Goal: Understand site structure: Understand site structure

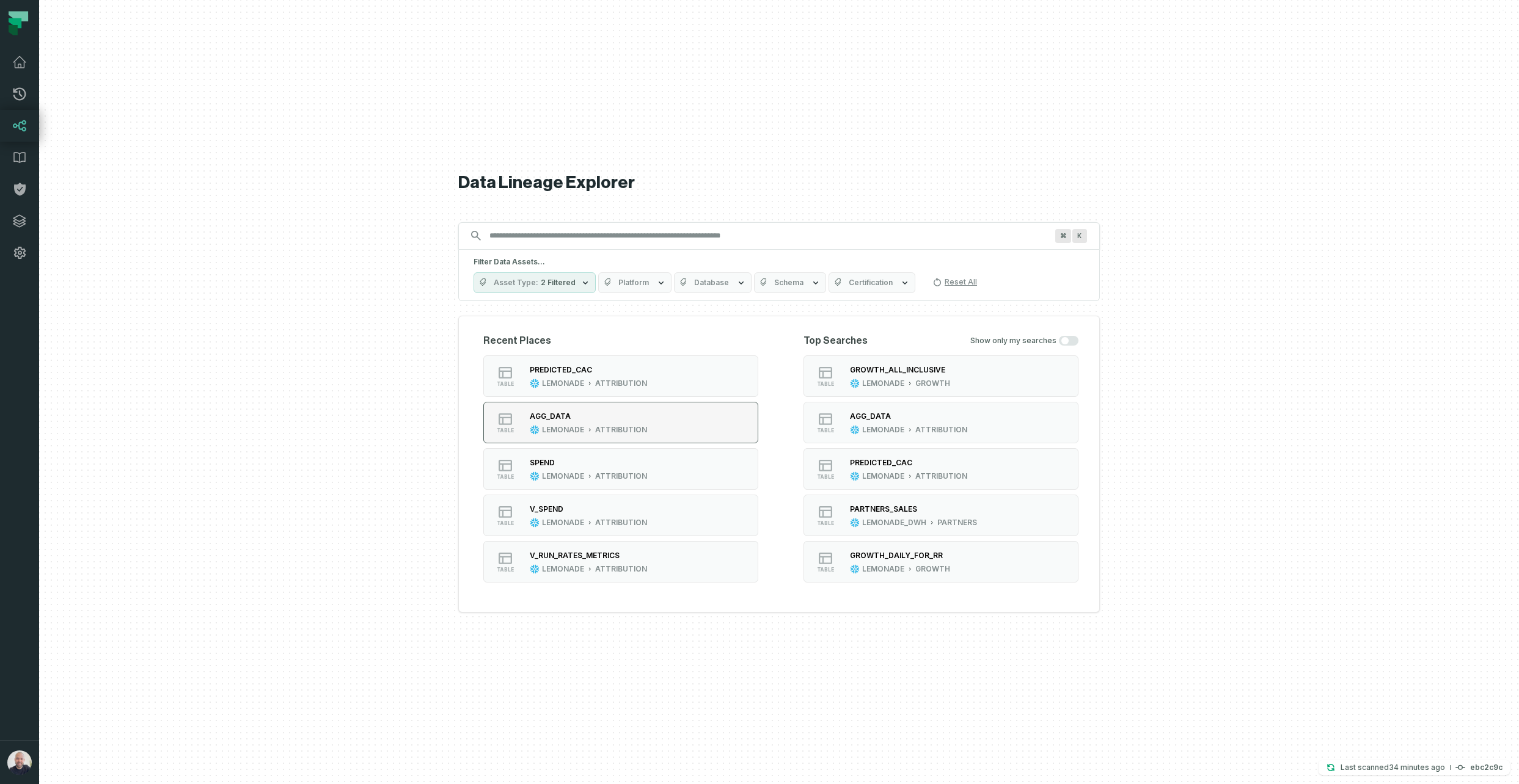
click at [581, 421] on div "AGG_DATA" at bounding box center [588, 416] width 117 height 12
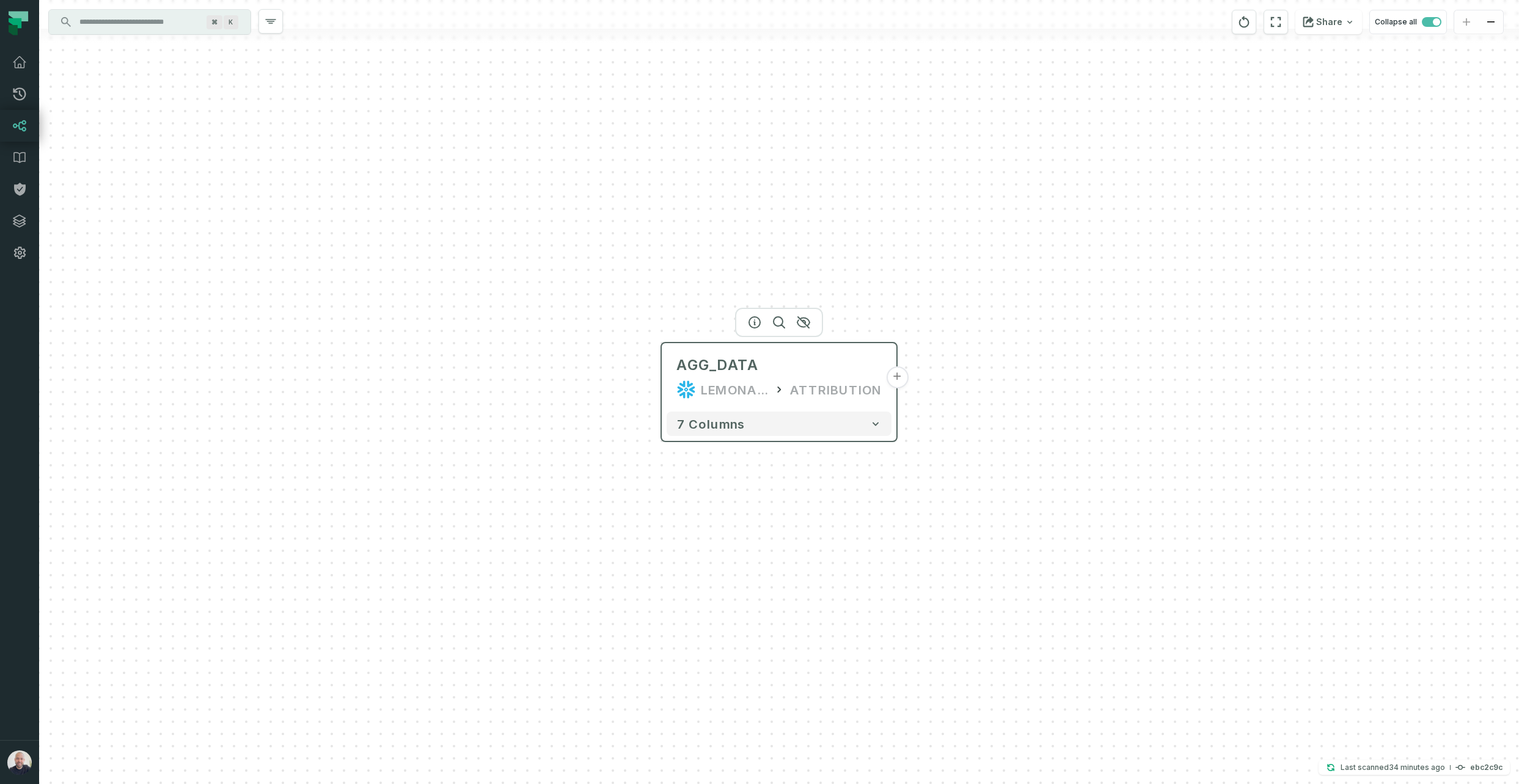
click at [905, 384] on button "+" at bounding box center [896, 377] width 22 height 22
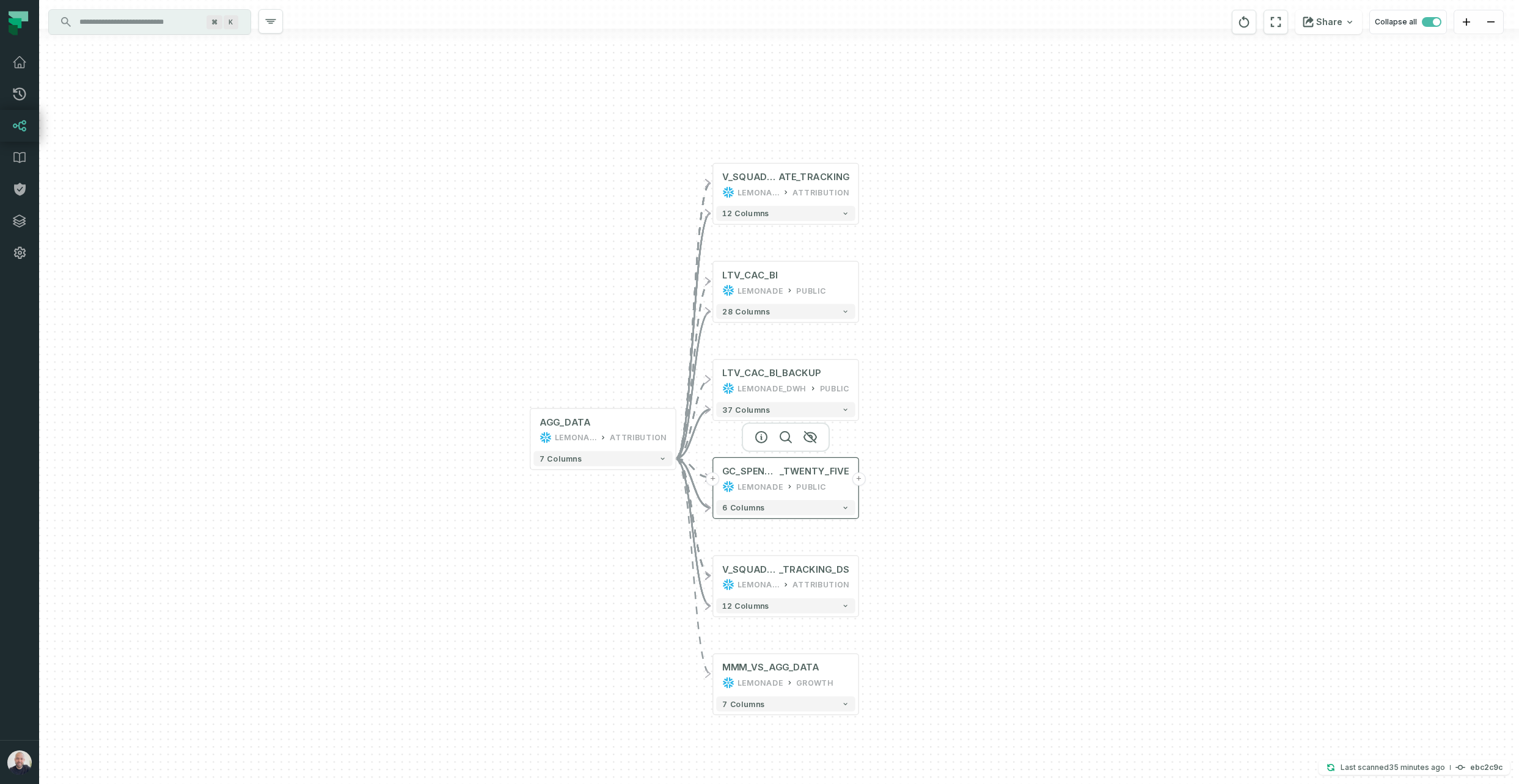
click at [821, 483] on div "PUBLIC" at bounding box center [810, 486] width 29 height 12
click at [856, 479] on button "+" at bounding box center [858, 479] width 13 height 13
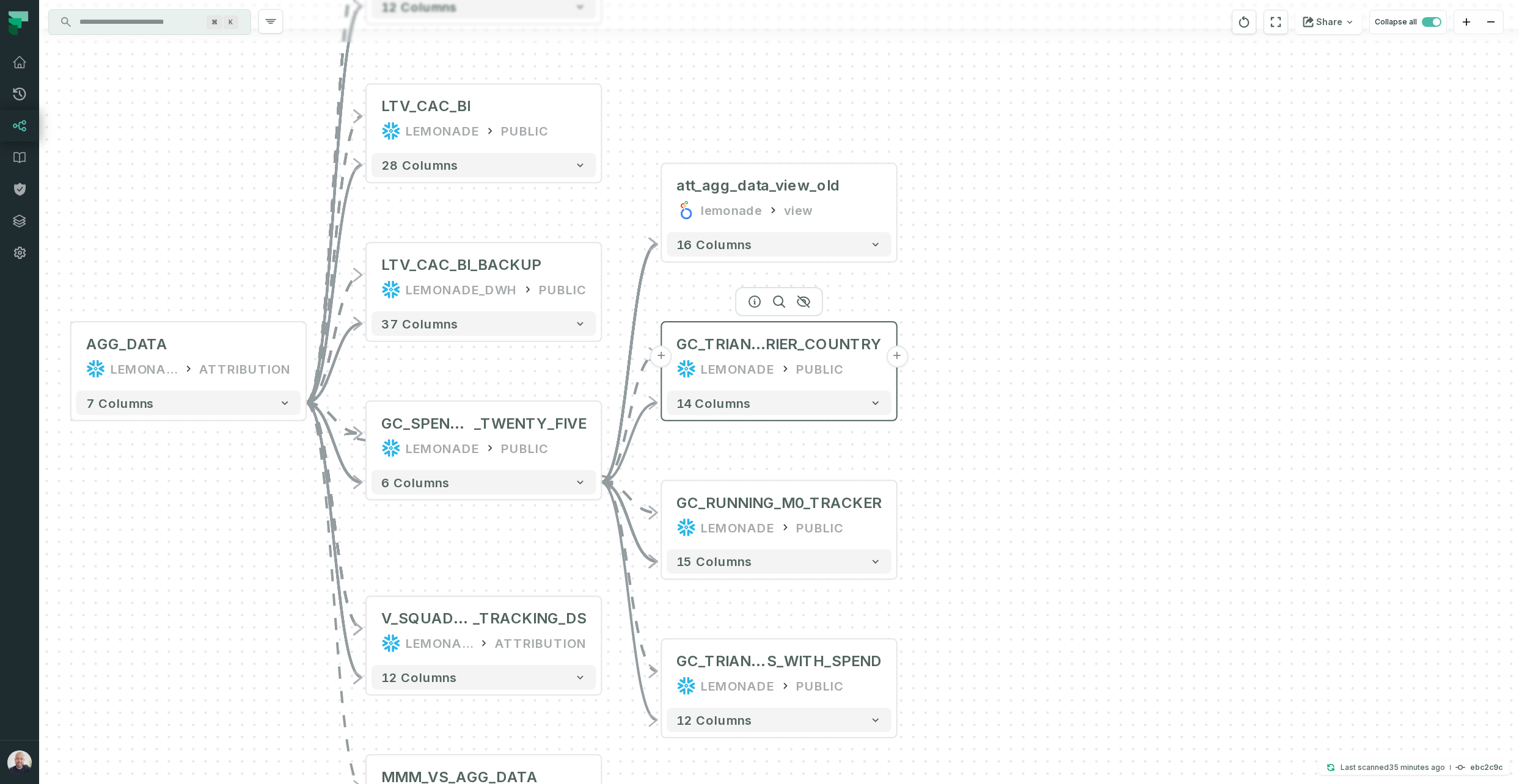
click at [897, 357] on button "+" at bounding box center [896, 356] width 22 height 22
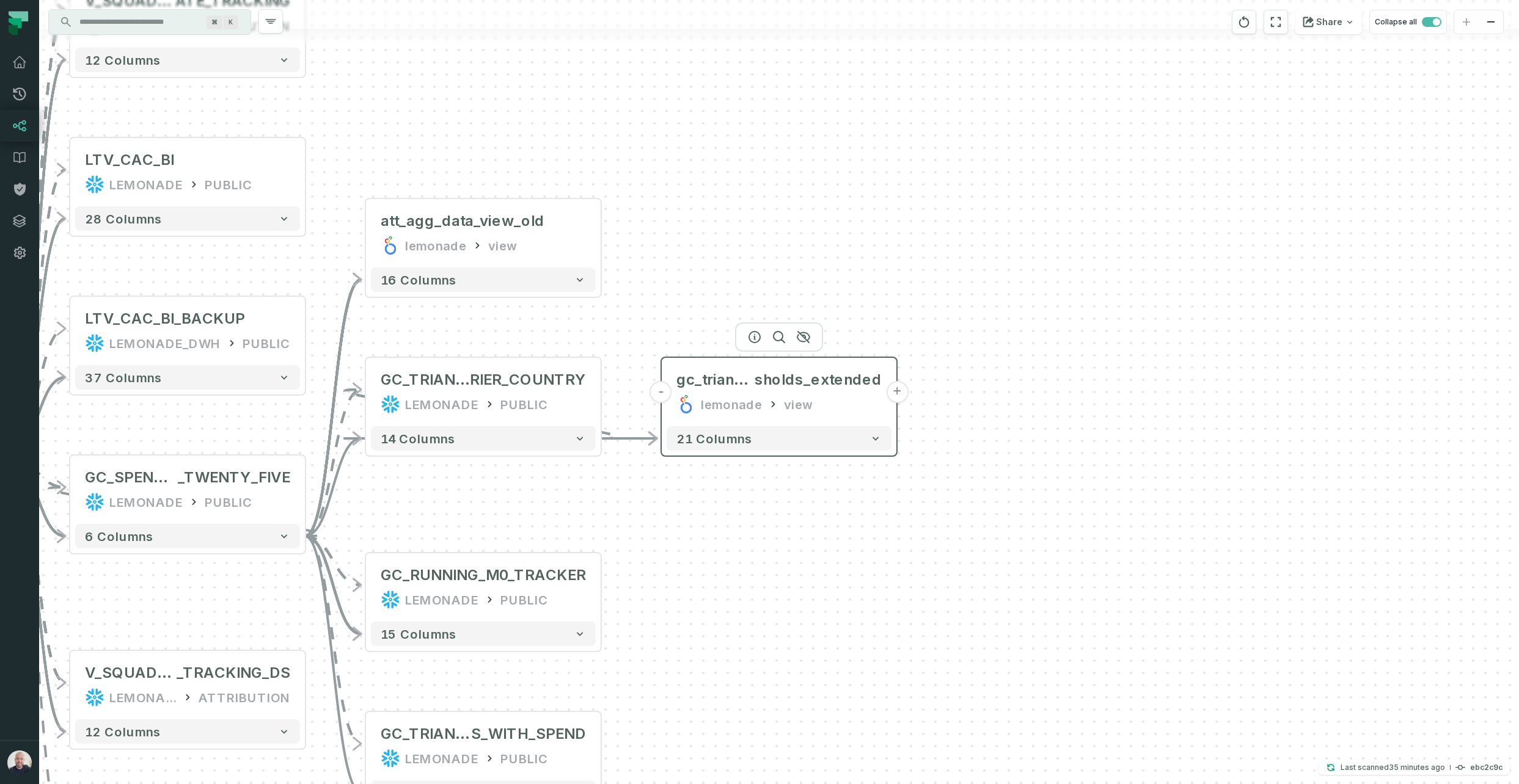
click at [897, 389] on button "+" at bounding box center [896, 392] width 22 height 22
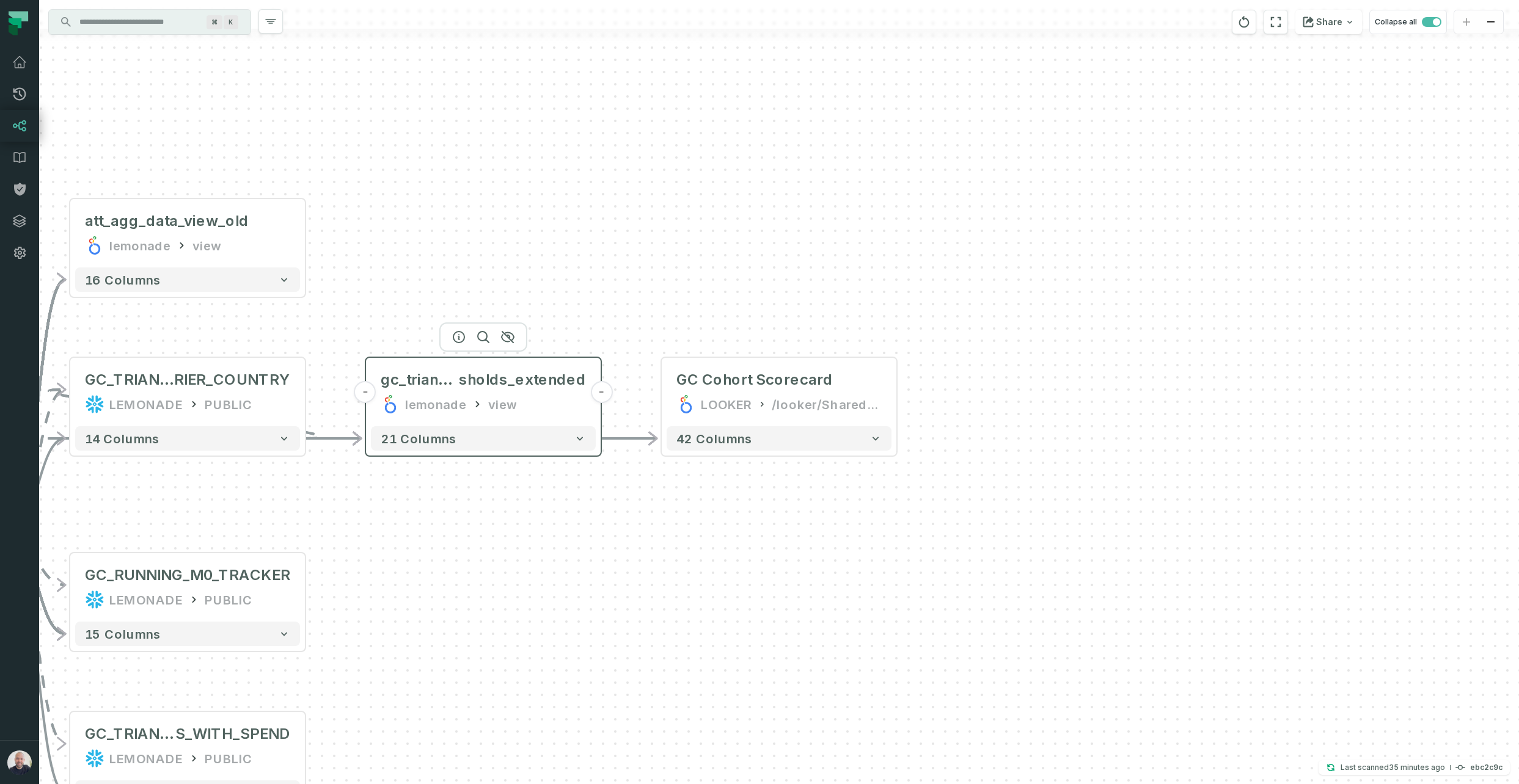
click at [362, 394] on button "-" at bounding box center [365, 392] width 22 height 22
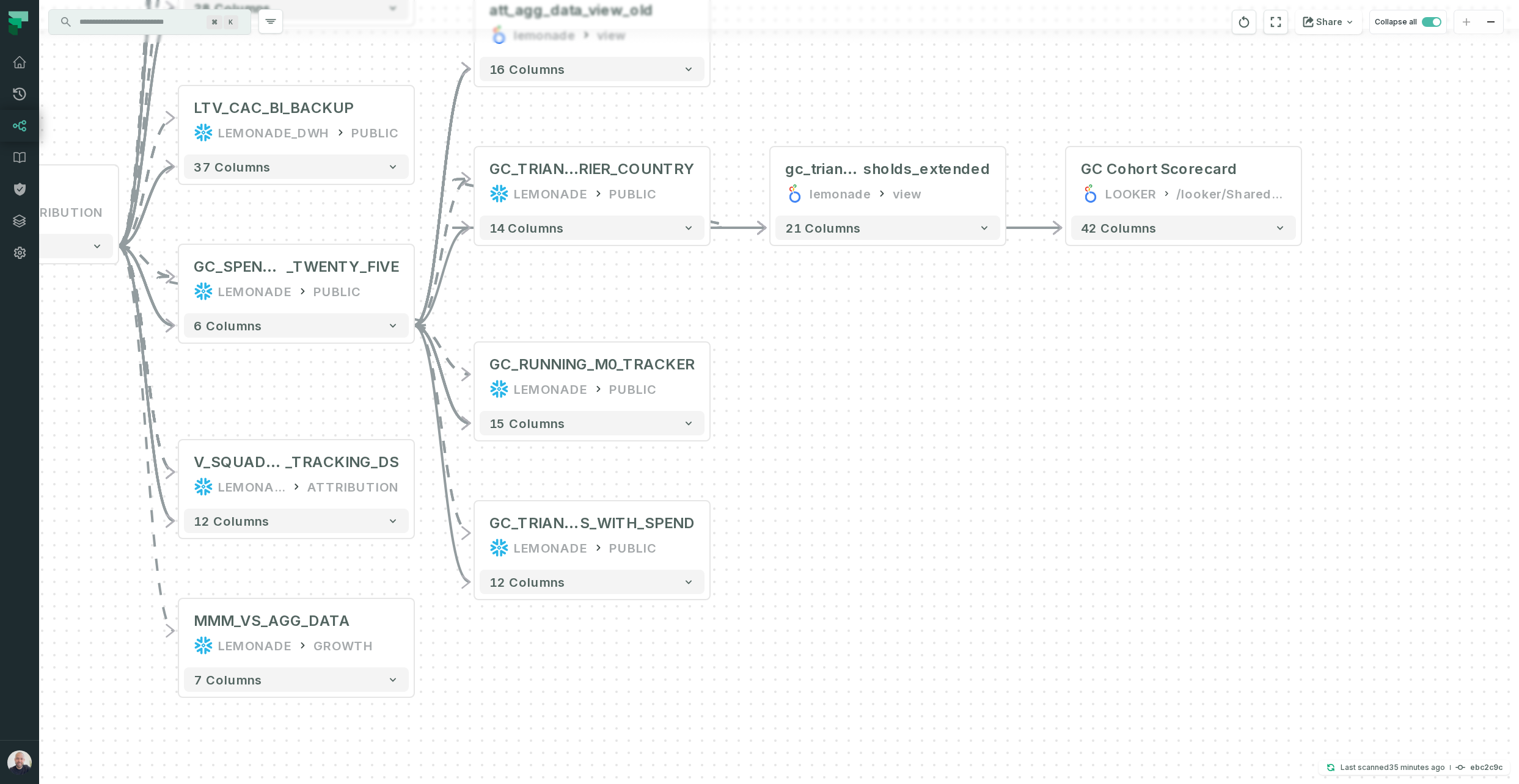
drag, startPoint x: 452, startPoint y: 485, endPoint x: 808, endPoint y: 316, distance: 394.1
click at [807, 308] on div "+ GC Cohort Scorecard LOOKER /looker/Shared/Finance & Statistical Reporting/CAC…" at bounding box center [778, 392] width 1479 height 784
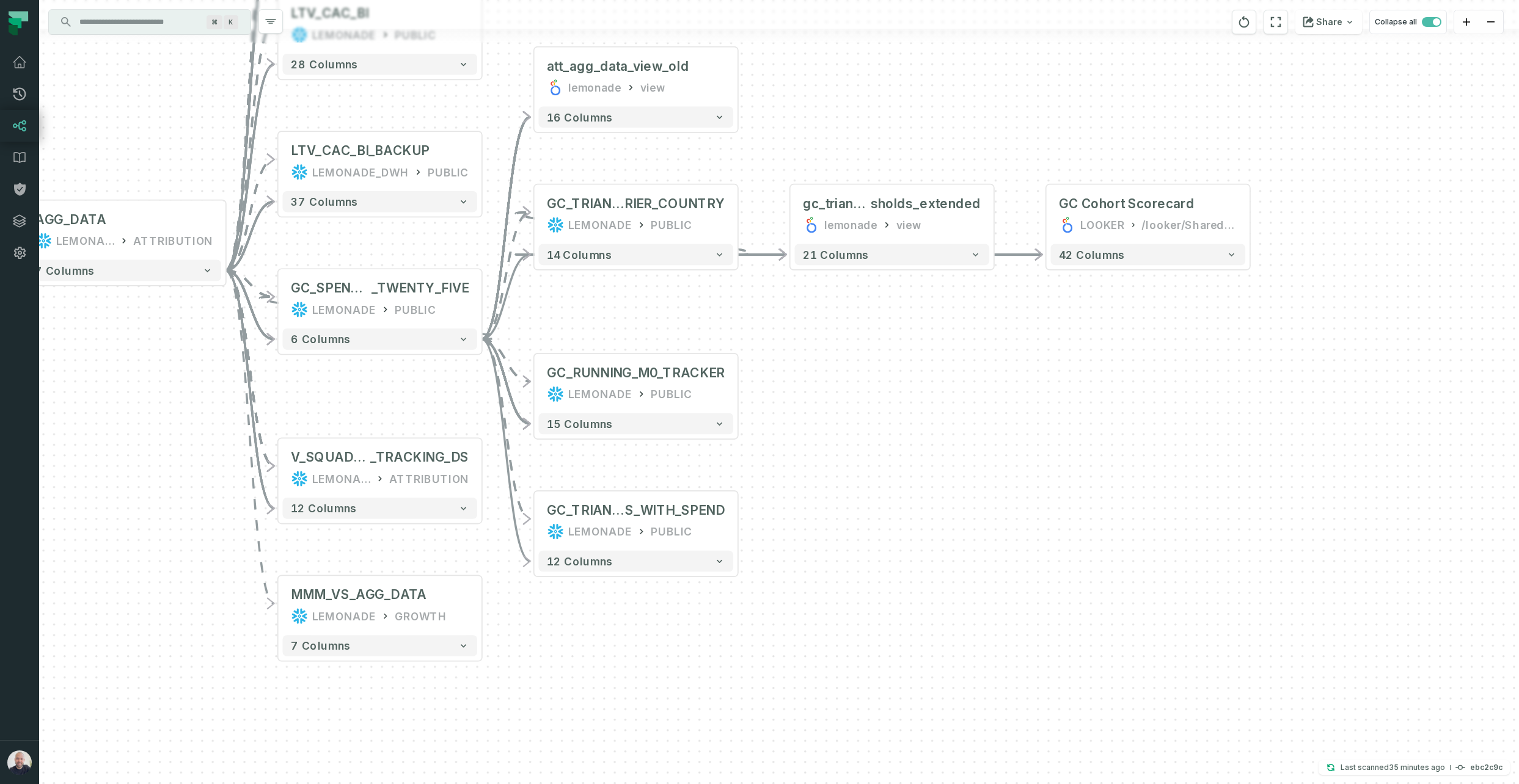
click at [739, 386] on div "+ GC Cohort Scorecard LOOKER /looker/Shared/Finance & Statistical Reporting/CAC…" at bounding box center [778, 392] width 1479 height 784
click at [741, 384] on button "+" at bounding box center [738, 384] width 19 height 19
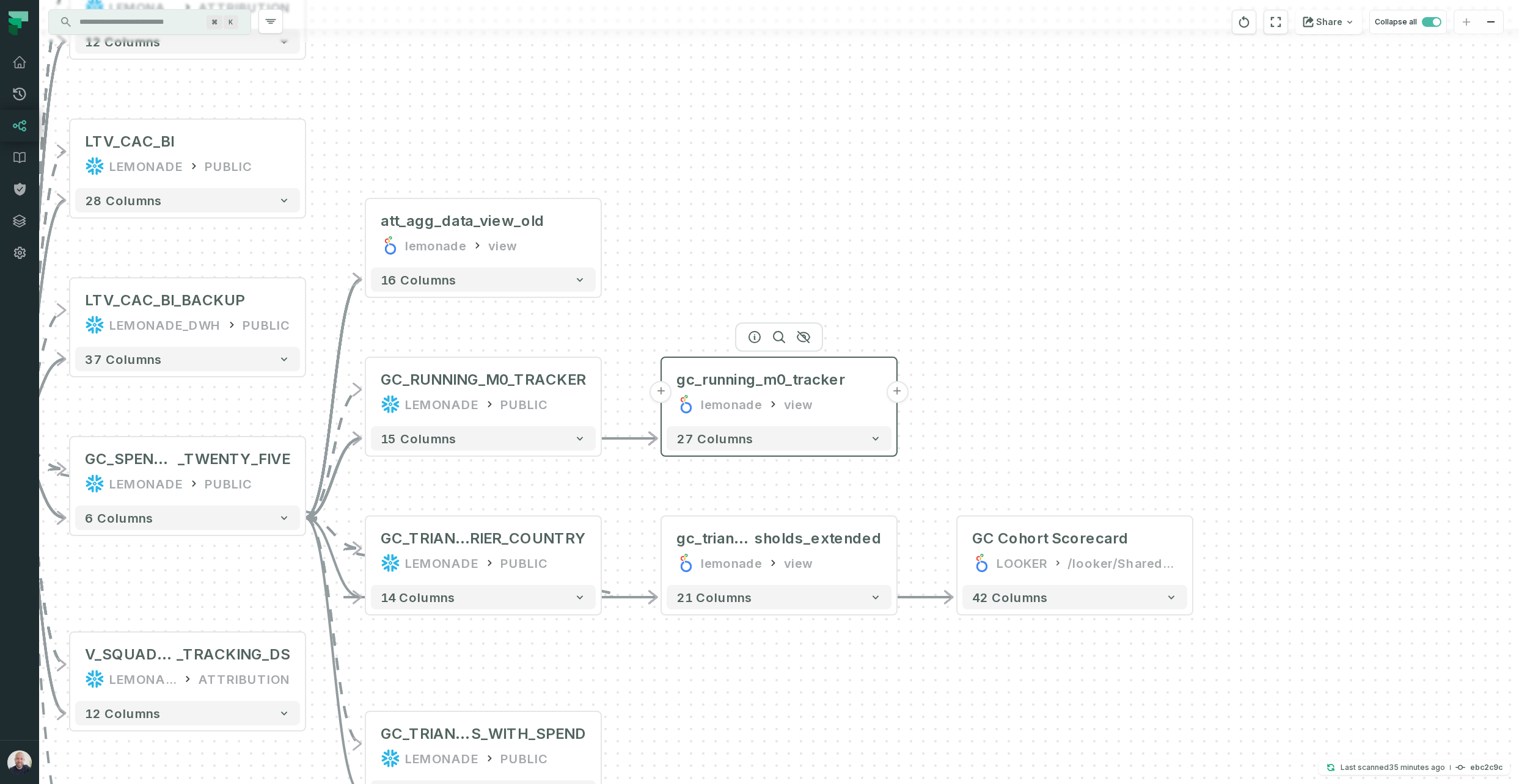
click at [903, 389] on button "+" at bounding box center [896, 392] width 22 height 22
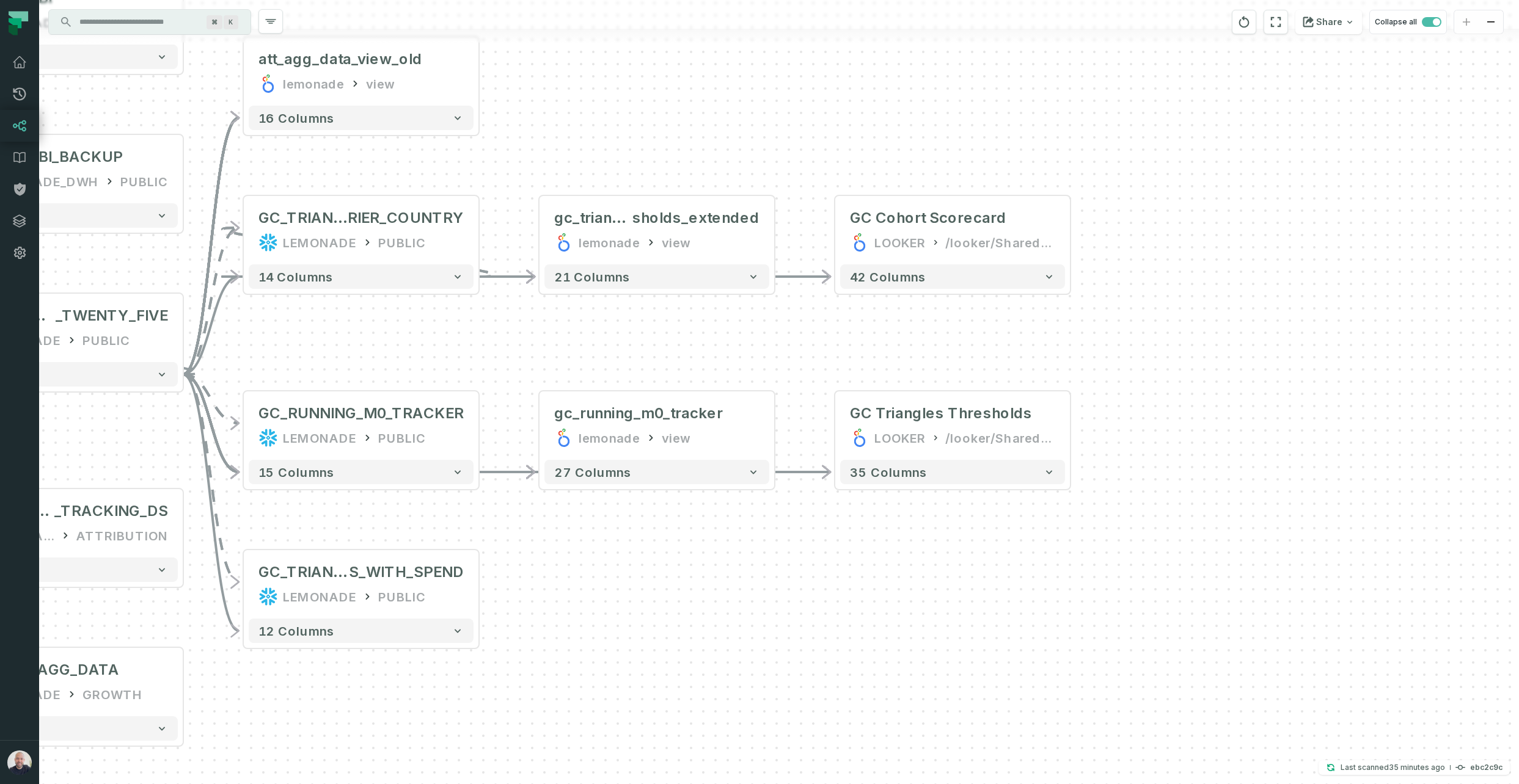
drag, startPoint x: 500, startPoint y: 555, endPoint x: 539, endPoint y: 599, distance: 58.8
click at [662, 585] on div "+ GC Triangles Thresholds LOOKER /looker/Shared/Finance & Statistical Reporting…" at bounding box center [778, 392] width 1479 height 784
click at [479, 584] on button "+" at bounding box center [478, 581] width 22 height 22
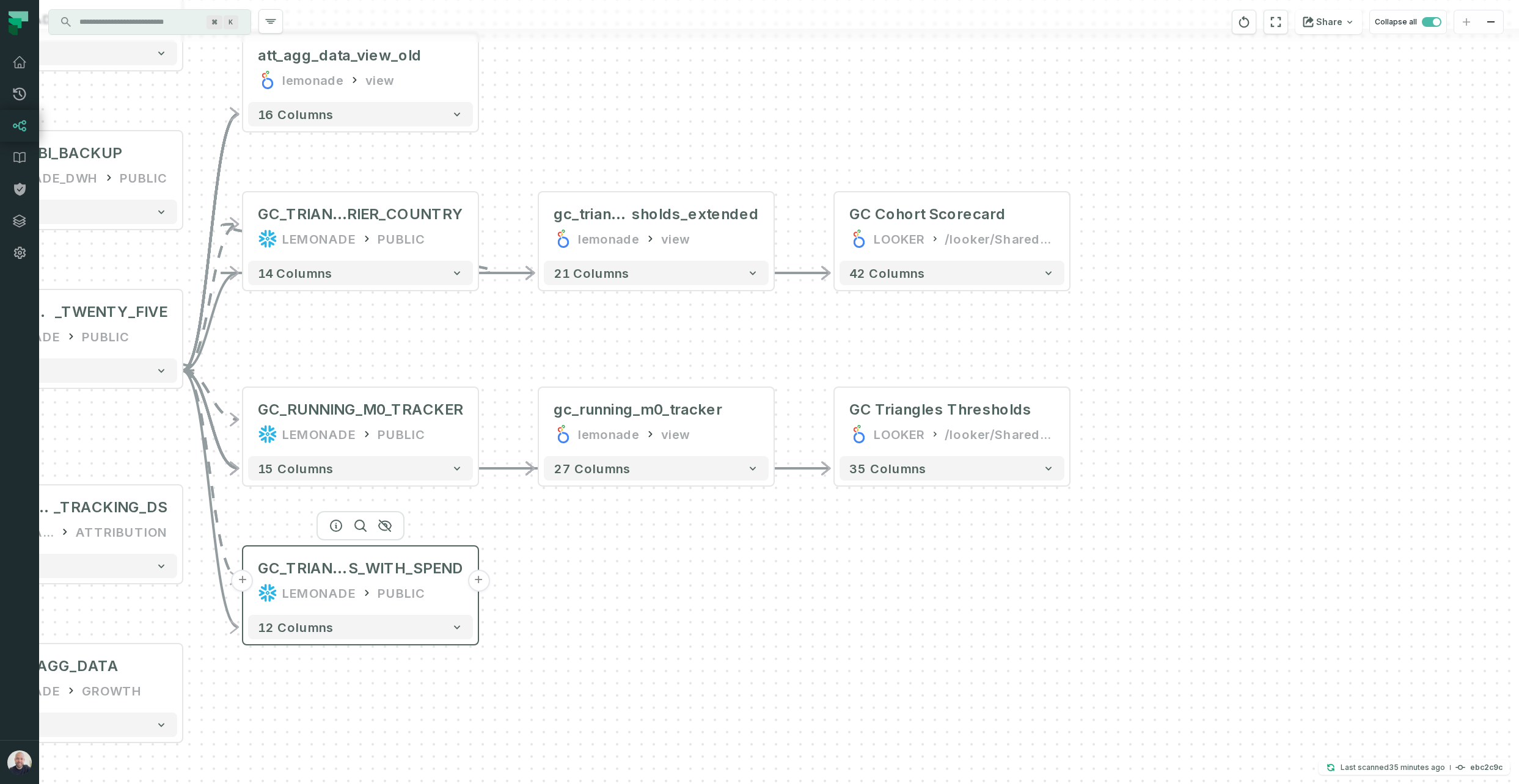
click at [482, 580] on button "+" at bounding box center [478, 580] width 22 height 22
click at [482, 583] on button "-" at bounding box center [478, 580] width 22 height 22
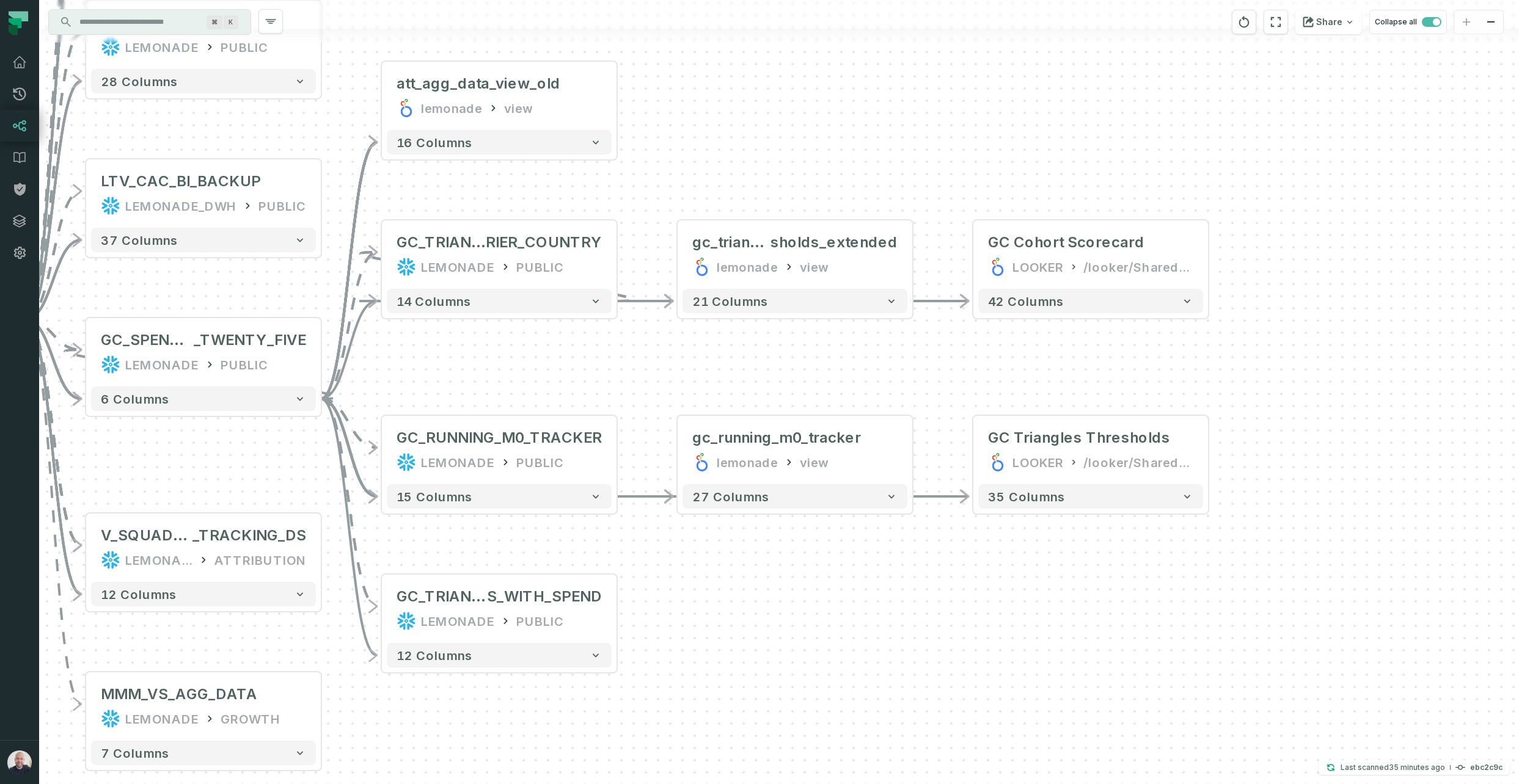
drag, startPoint x: 770, startPoint y: 592, endPoint x: 788, endPoint y: 590, distance: 18.1
click at [817, 593] on div "+ GC Triangles Thresholds LOOKER /looker/Shared/Finance & Statistical Reporting…" at bounding box center [778, 392] width 1479 height 784
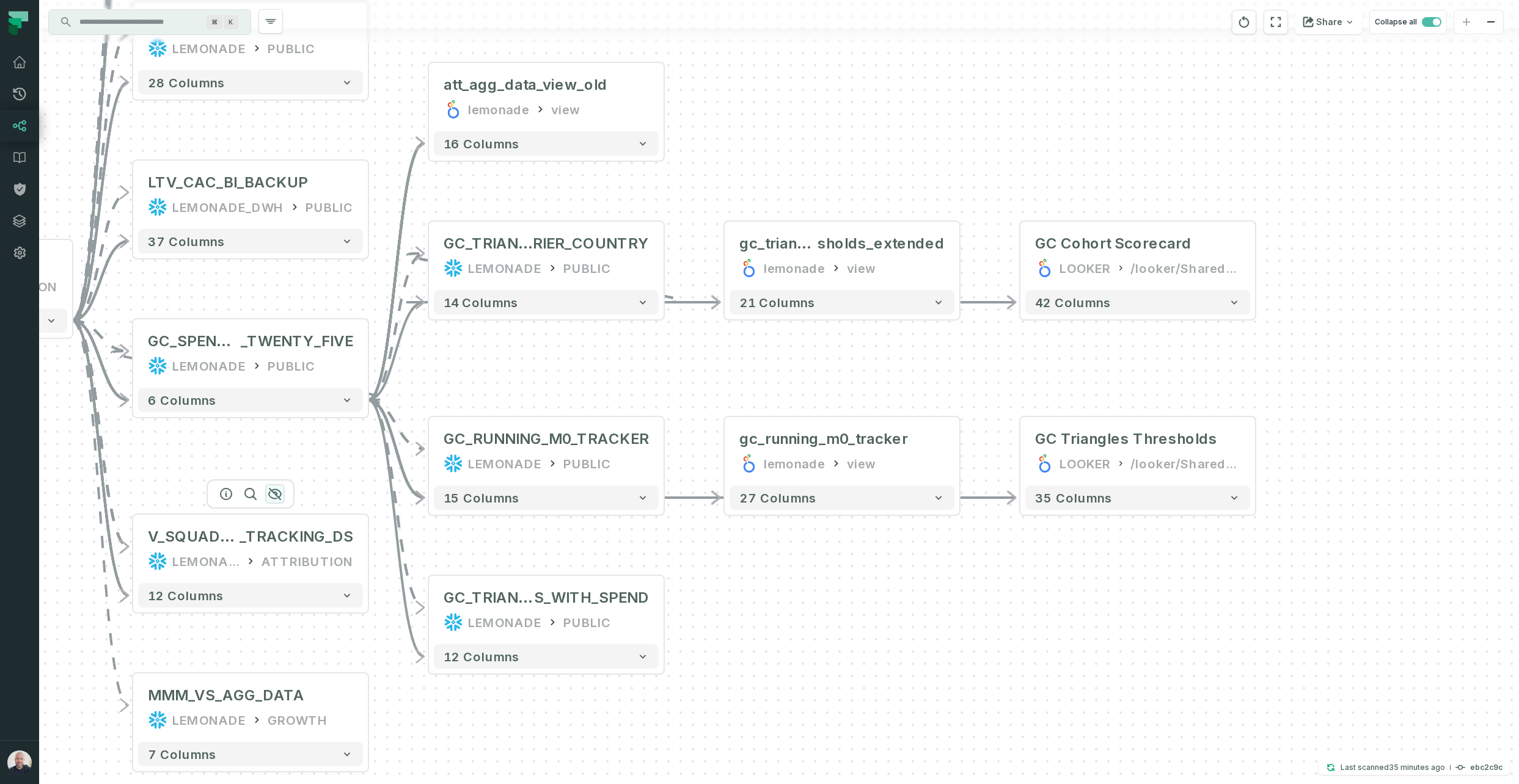
click at [271, 495] on icon "button" at bounding box center [275, 495] width 15 height 15
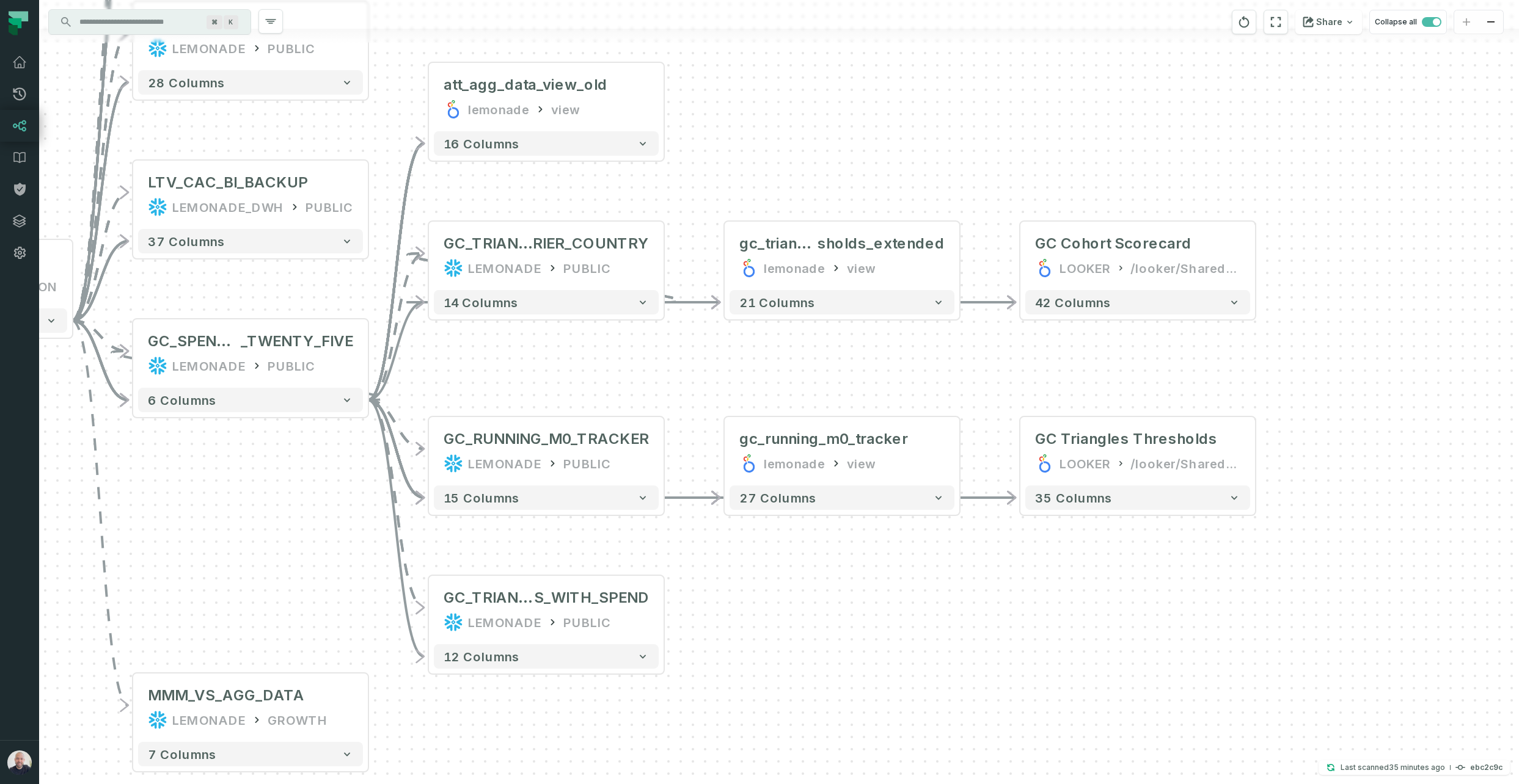
drag, startPoint x: 277, startPoint y: 653, endPoint x: 206, endPoint y: 545, distance: 129.2
click at [0, 0] on icon "button" at bounding box center [0, 0] width 0 height 0
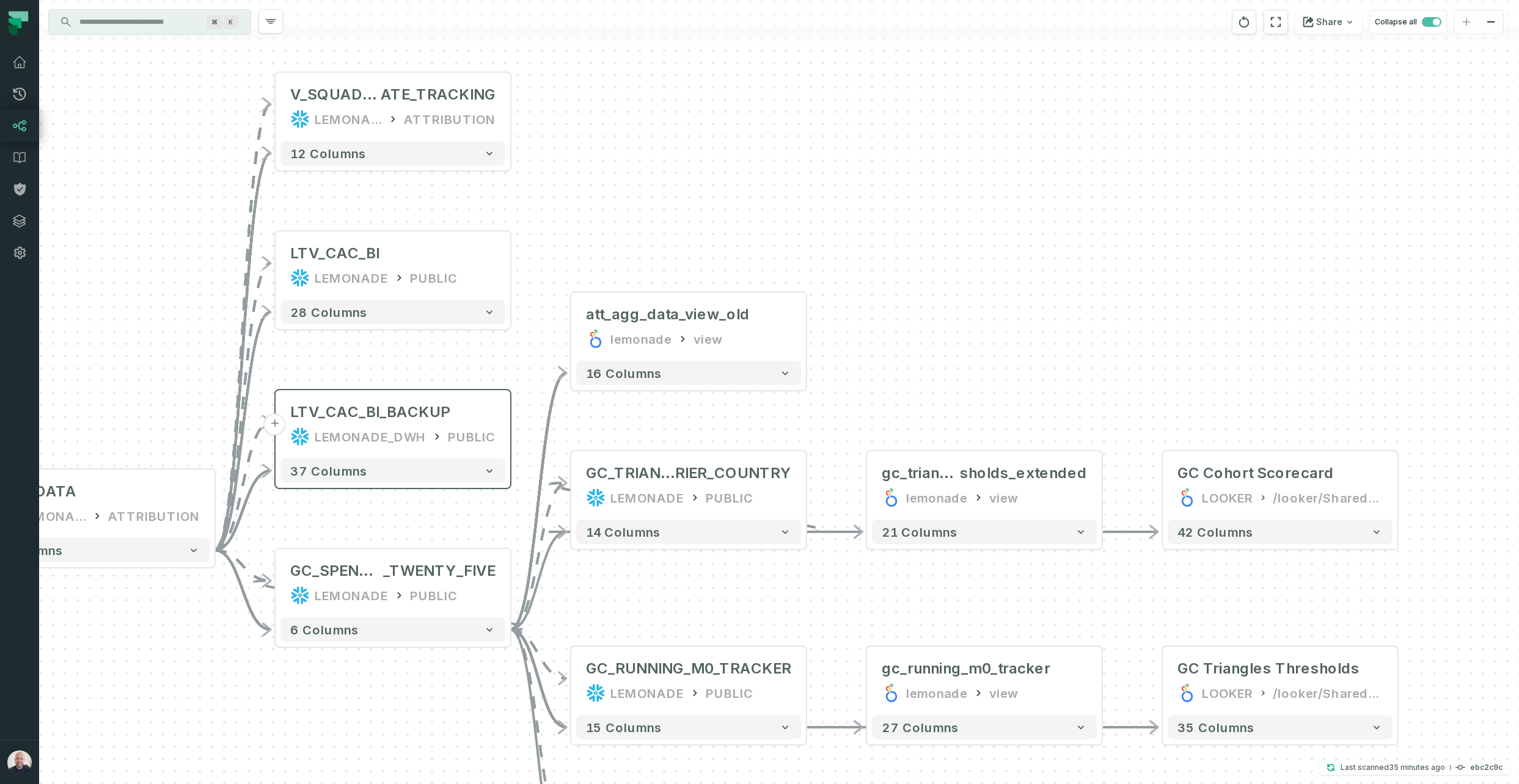
drag, startPoint x: 232, startPoint y: 494, endPoint x: 461, endPoint y: 433, distance: 237.0
click at [368, 707] on div "+ GC Triangles Thresholds LOOKER /looker/Shared/Finance & Statistical Reporting…" at bounding box center [778, 392] width 1479 height 784
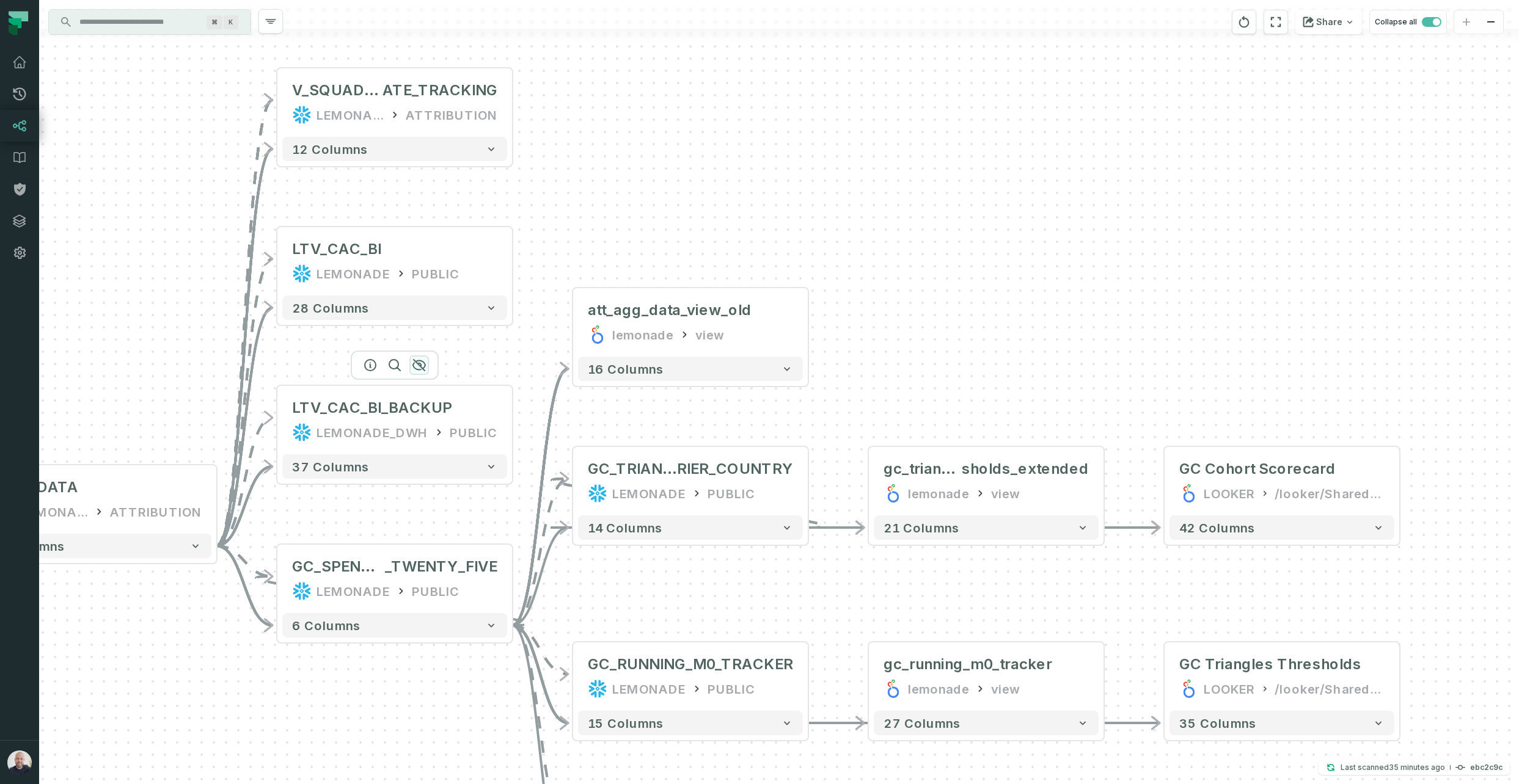
click at [417, 368] on icon "button" at bounding box center [419, 366] width 15 height 15
drag, startPoint x: 710, startPoint y: 264, endPoint x: 546, endPoint y: 217, distance: 170.6
click at [0, 0] on icon "button" at bounding box center [0, 0] width 0 height 0
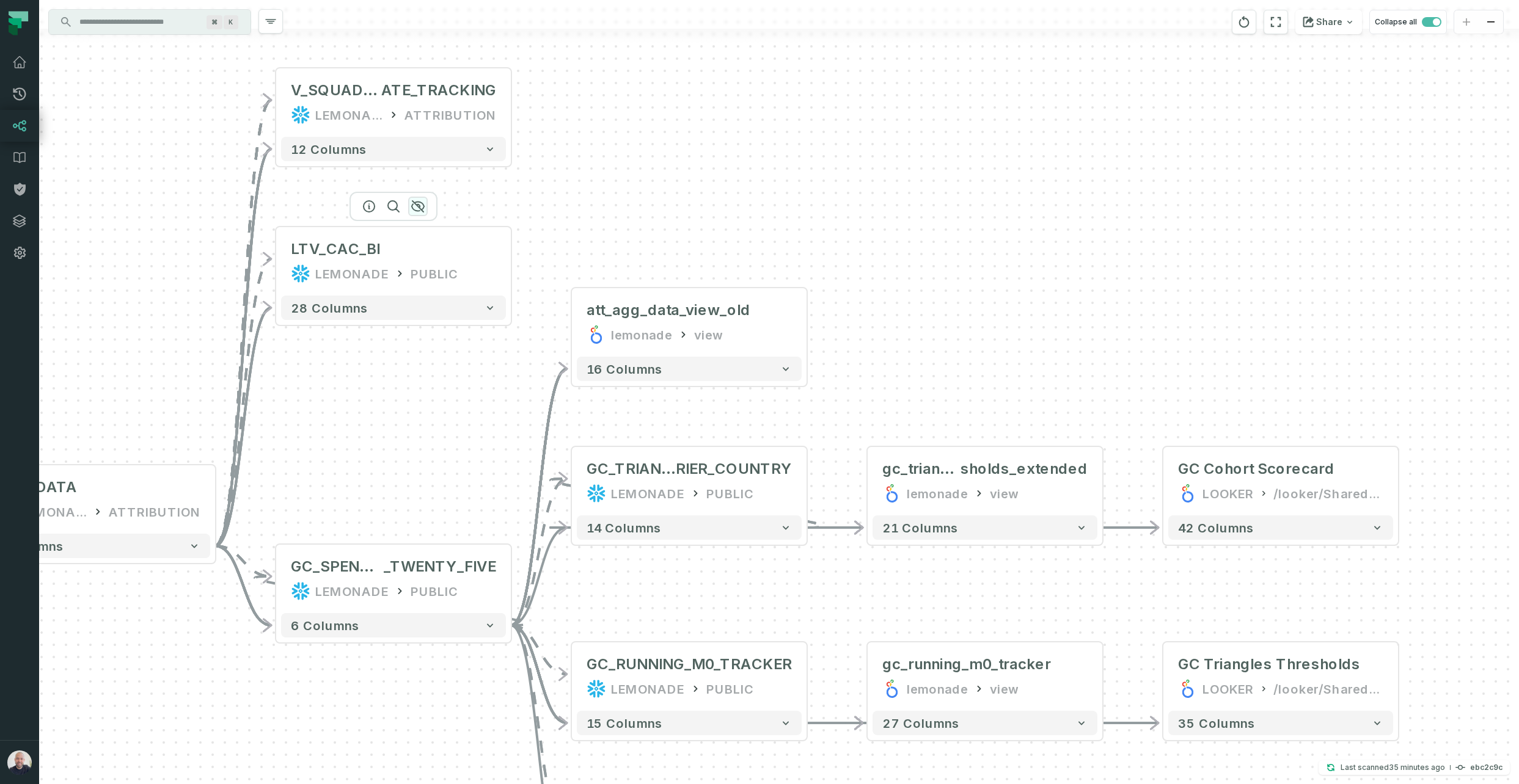
drag, startPoint x: 419, startPoint y: 209, endPoint x: 417, endPoint y: 203, distance: 6.3
click at [419, 207] on icon "button" at bounding box center [418, 206] width 15 height 15
click at [413, 47] on icon "button" at bounding box center [418, 46] width 15 height 15
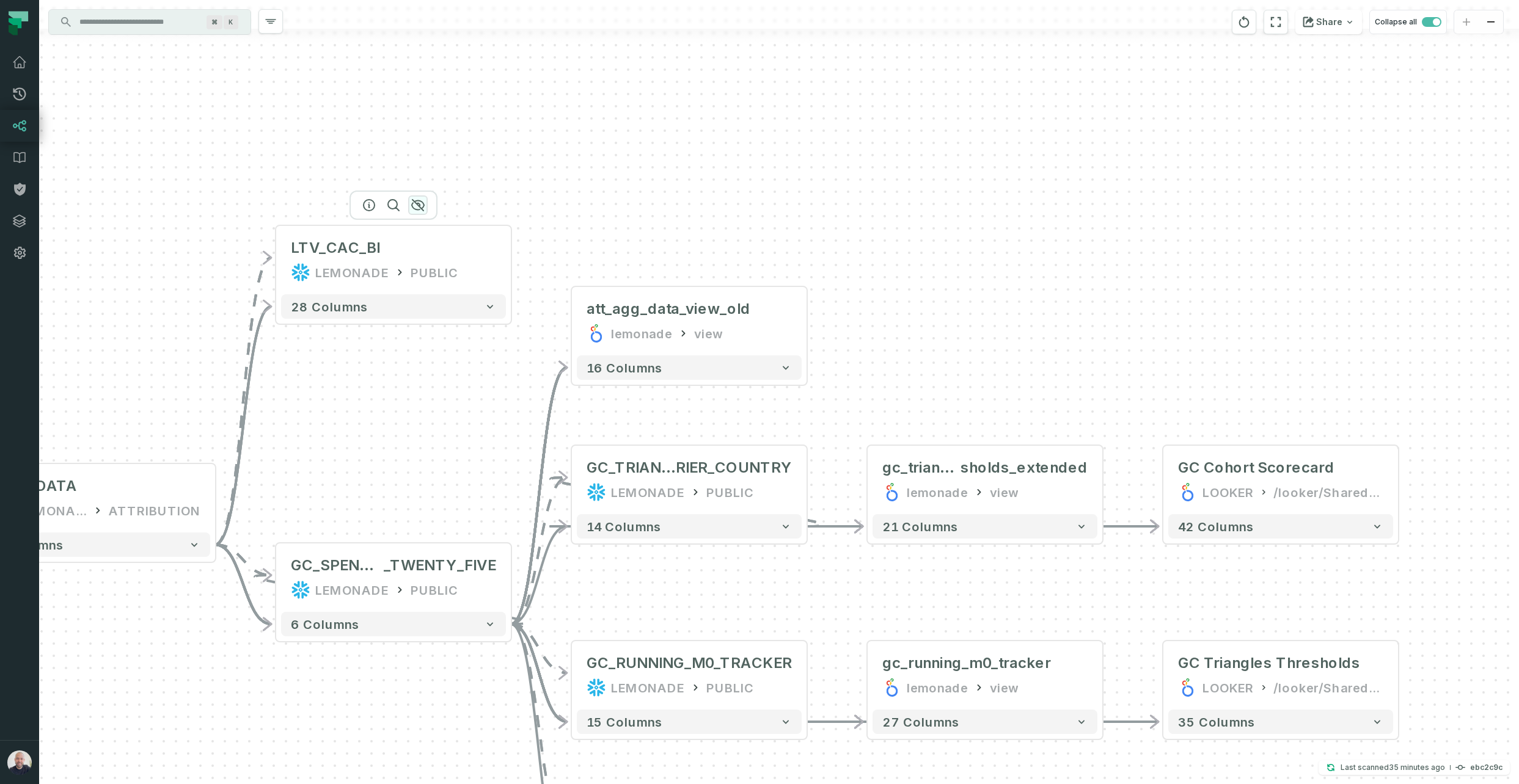
click at [416, 203] on icon "button" at bounding box center [417, 205] width 12 height 11
click at [714, 266] on icon "button" at bounding box center [714, 267] width 15 height 15
click at [417, 205] on icon "button" at bounding box center [418, 205] width 12 height 11
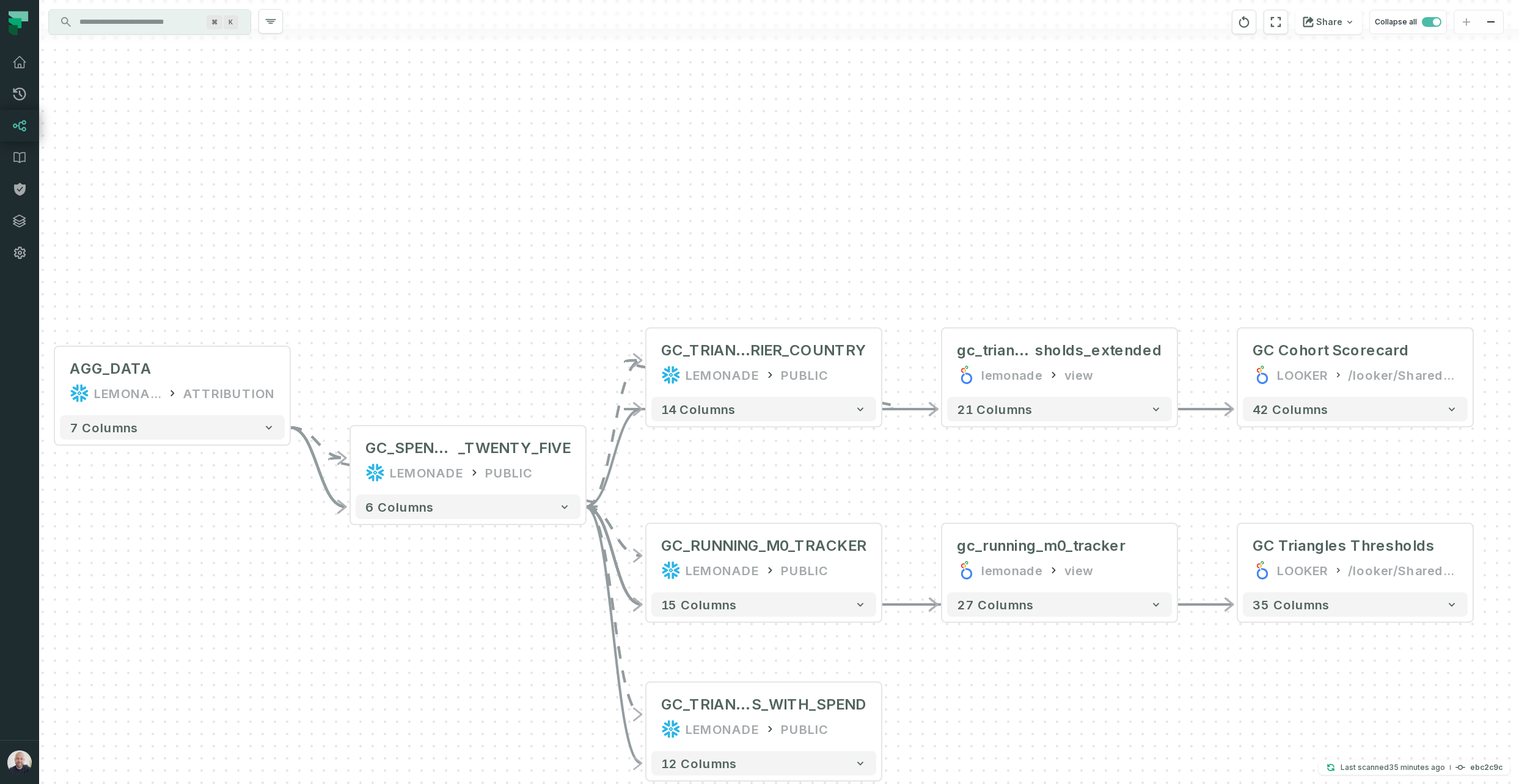
drag, startPoint x: 433, startPoint y: 324, endPoint x: 564, endPoint y: 228, distance: 162.4
click at [564, 226] on div "+ GC Triangles Thresholds LOOKER /looker/Shared/Finance & Statistical Reporting…" at bounding box center [778, 392] width 1479 height 784
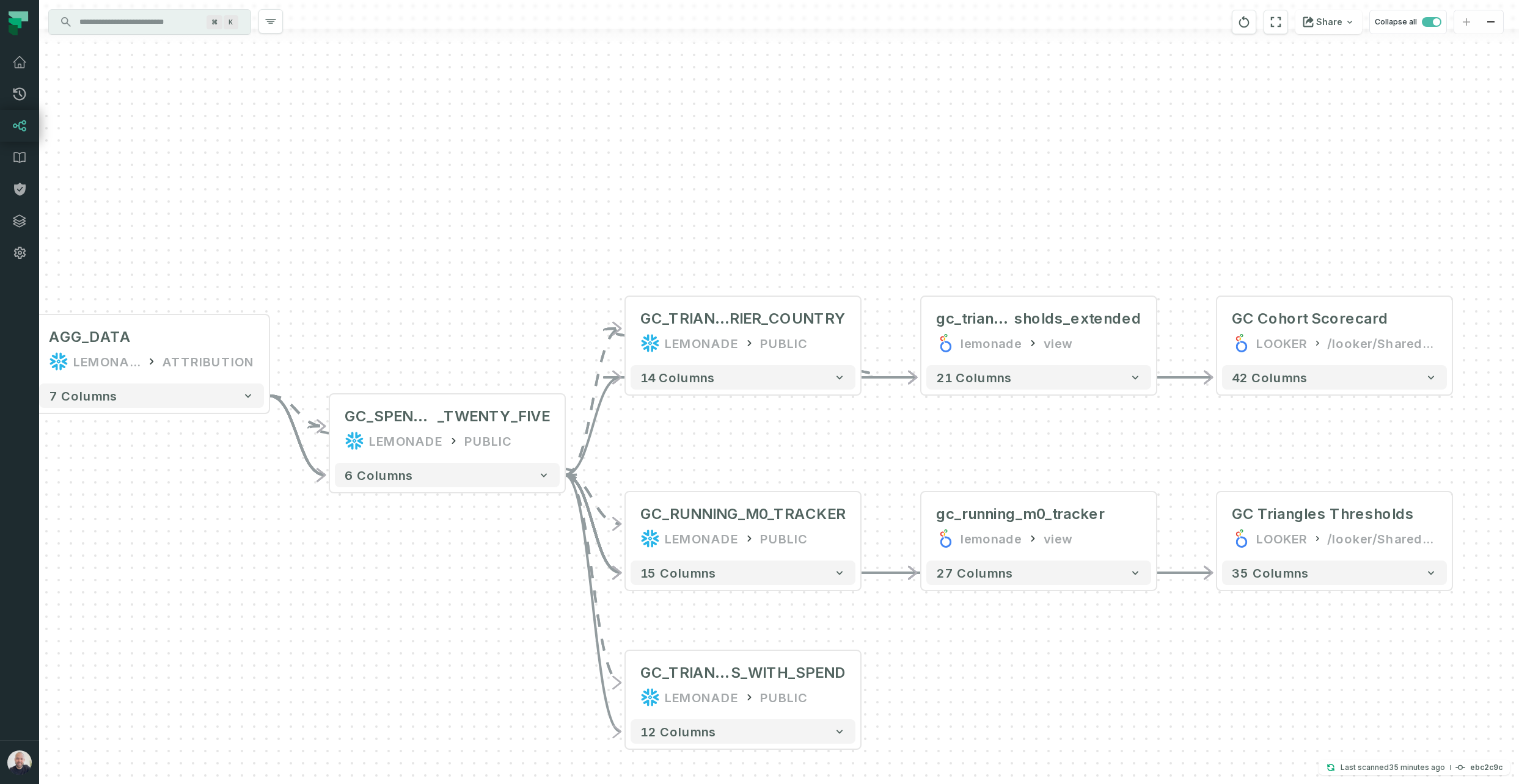
drag, startPoint x: 616, startPoint y: 236, endPoint x: 493, endPoint y: 225, distance: 123.5
click at [482, 212] on div "+ GC Triangles Thresholds LOOKER /looker/Shared/Finance & Statistical Reporting…" at bounding box center [778, 392] width 1479 height 784
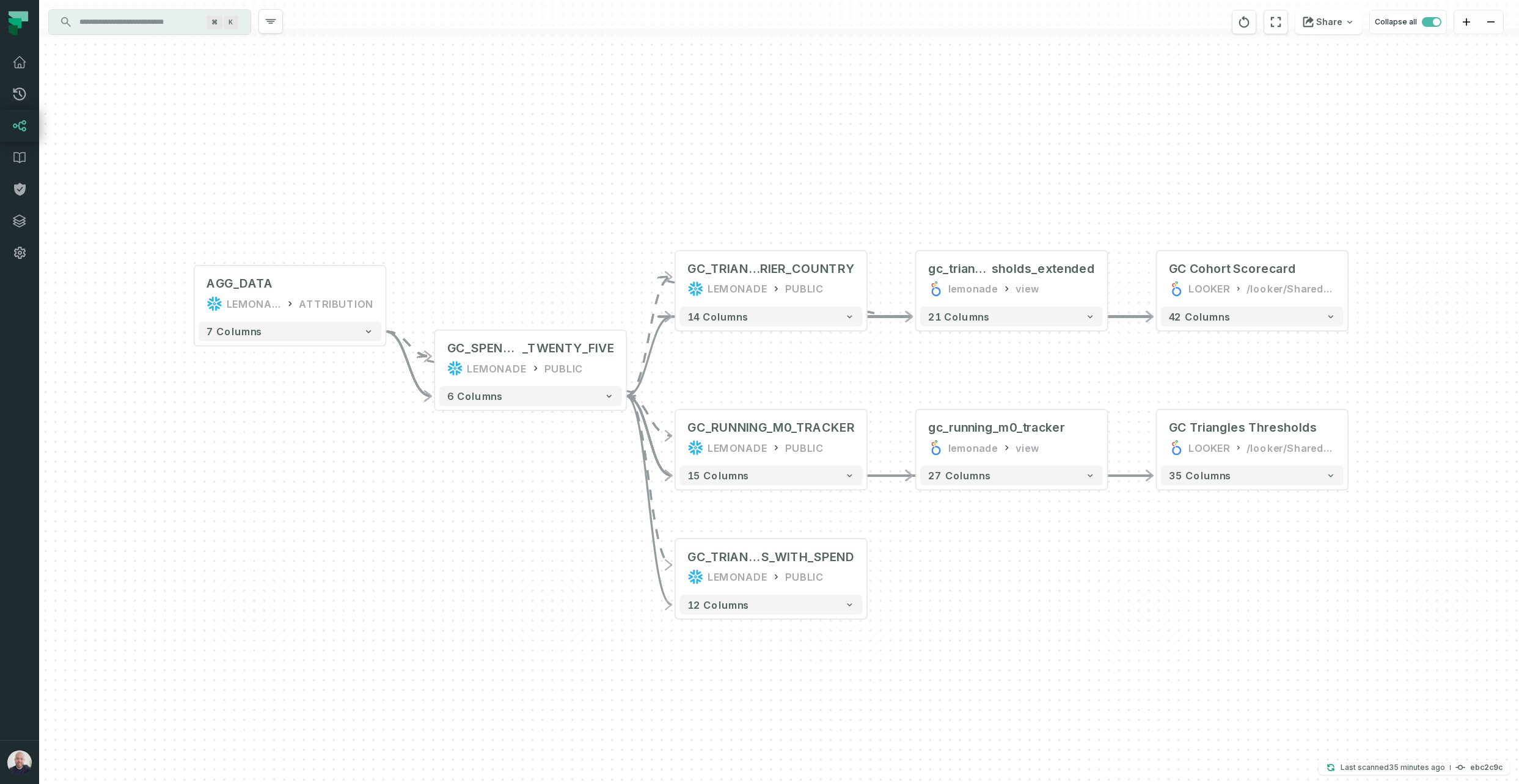
drag, startPoint x: 497, startPoint y: 218, endPoint x: 505, endPoint y: 213, distance: 9.4
click at [508, 213] on div "+ GC Triangles Thresholds LOOKER /looker/Shared/Finance & Statistical Reporting…" at bounding box center [778, 392] width 1479 height 784
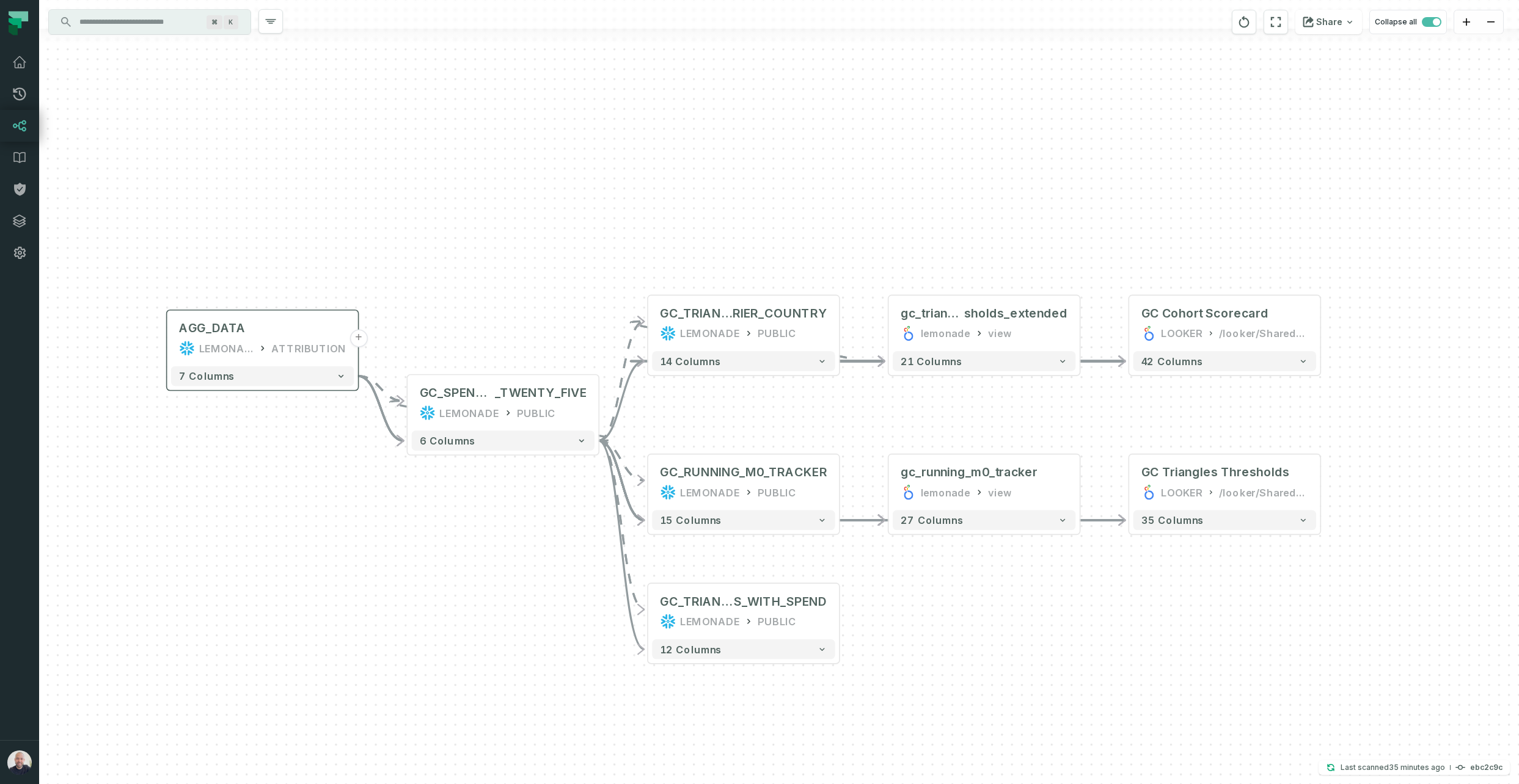
drag, startPoint x: 496, startPoint y: 209, endPoint x: 289, endPoint y: 340, distance: 245.0
click at [466, 244] on div "+ GC Triangles Thresholds LOOKER /looker/Shared/Finance & Statistical Reporting…" at bounding box center [778, 392] width 1479 height 784
click at [483, 397] on span "GC_SPEND_FIX_JAN" at bounding box center [450, 392] width 75 height 16
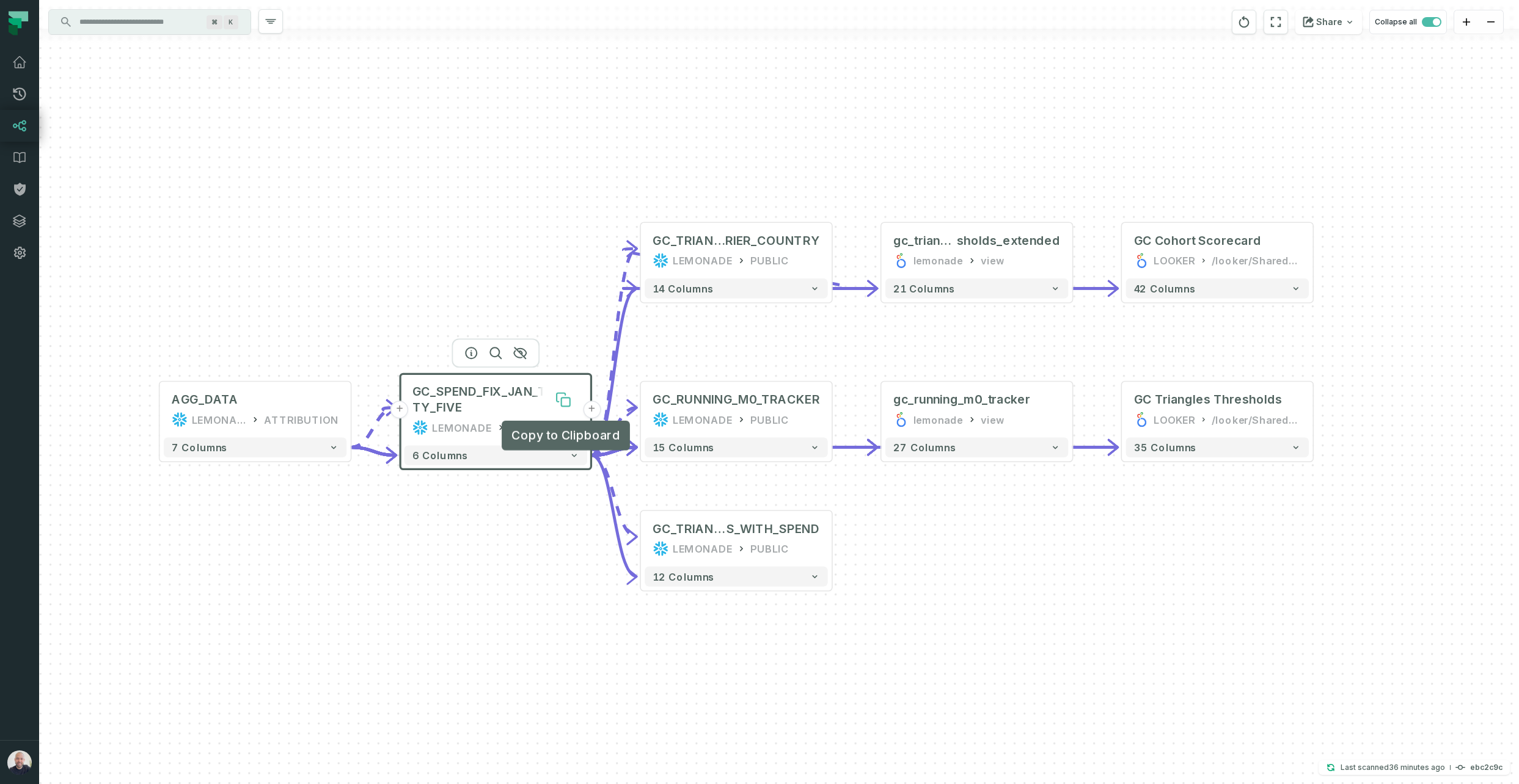
click at [564, 400] on icon at bounding box center [565, 401] width 8 height 8
click at [1279, 261] on div "/looker/Shared/Finance & Statistical Reporting/CAC Lending" at bounding box center [1256, 260] width 90 height 16
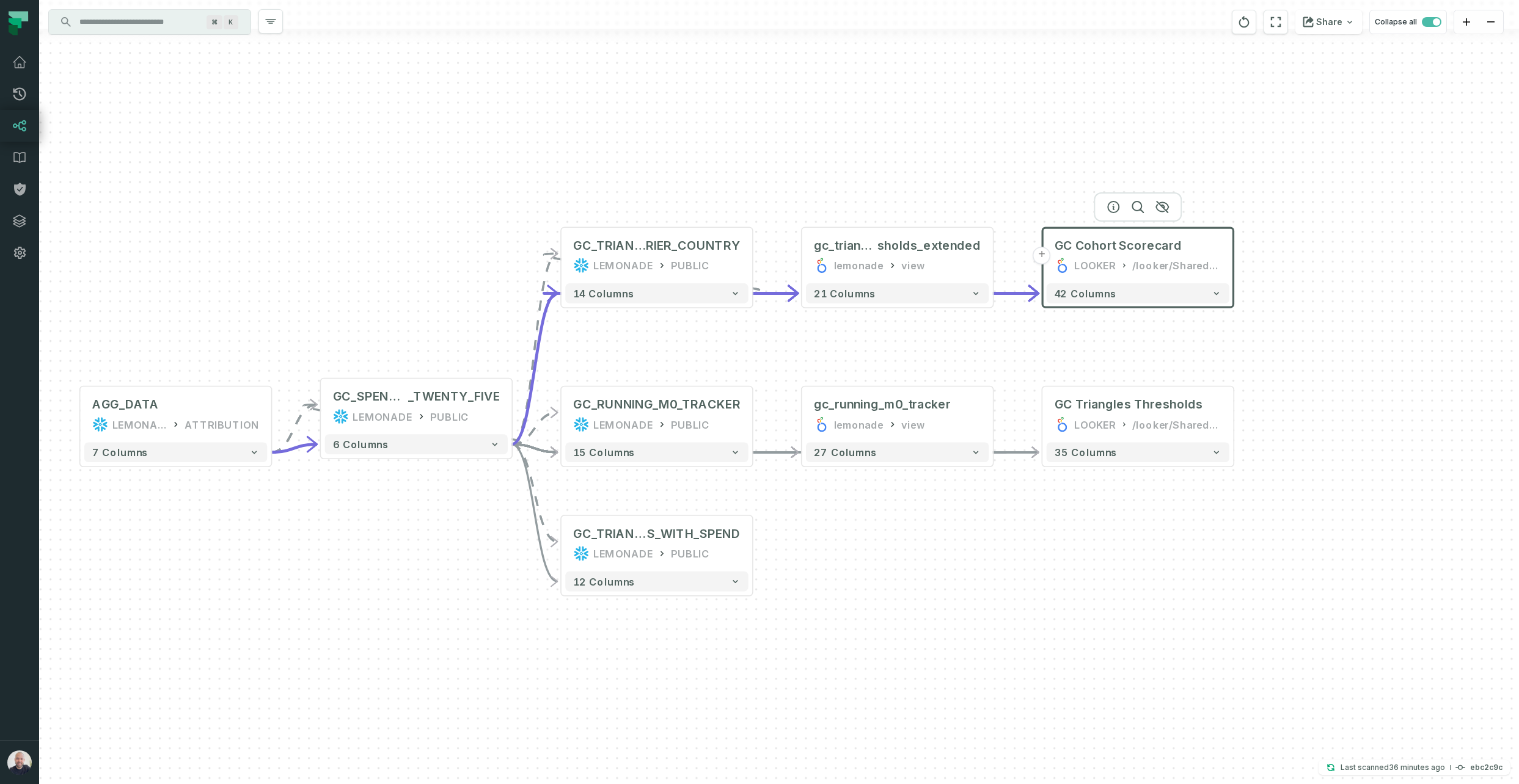
drag, startPoint x: 1243, startPoint y: 351, endPoint x: 1193, endPoint y: 375, distance: 55.5
click at [1202, 358] on div "+ GC Triangles Thresholds LOOKER /looker/Shared/Finance & Statistical Reporting…" at bounding box center [778, 392] width 1479 height 784
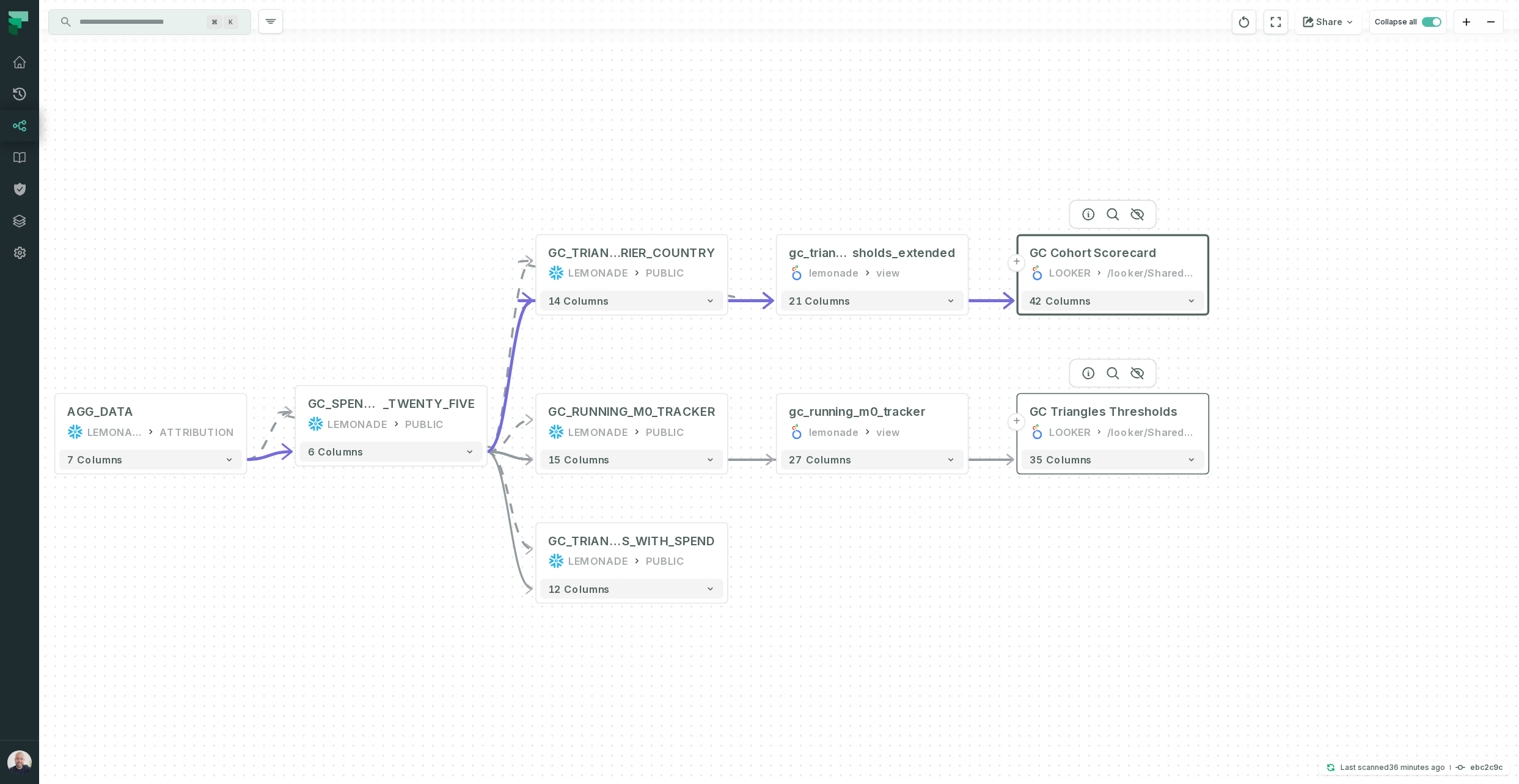
click at [1148, 430] on div "/looker/Shared/Finance & Statistical Reporting/CAC Lending" at bounding box center [1152, 432] width 90 height 16
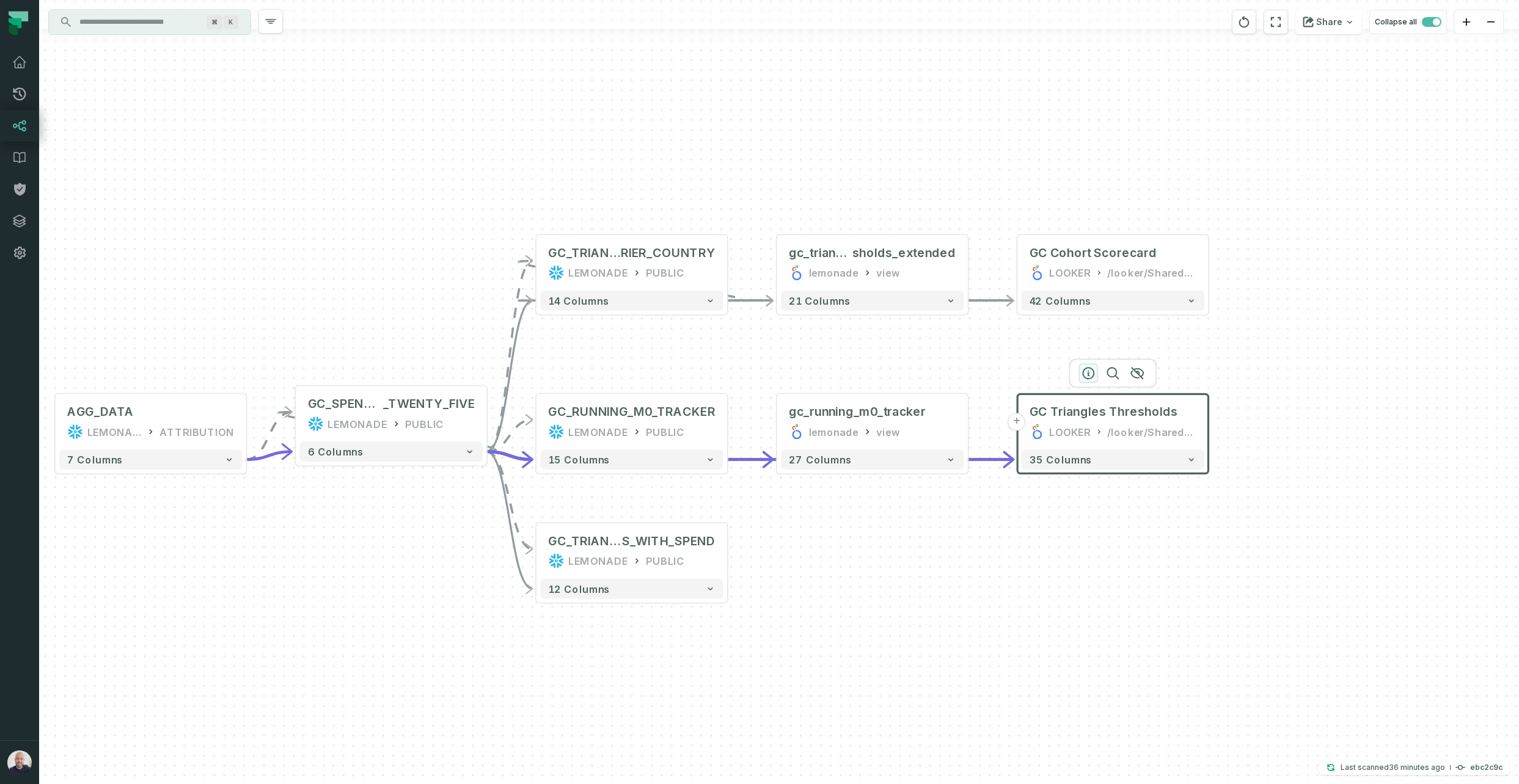
click at [1086, 376] on icon "button" at bounding box center [1088, 373] width 15 height 15
click at [1179, 410] on icon at bounding box center [1178, 409] width 8 height 8
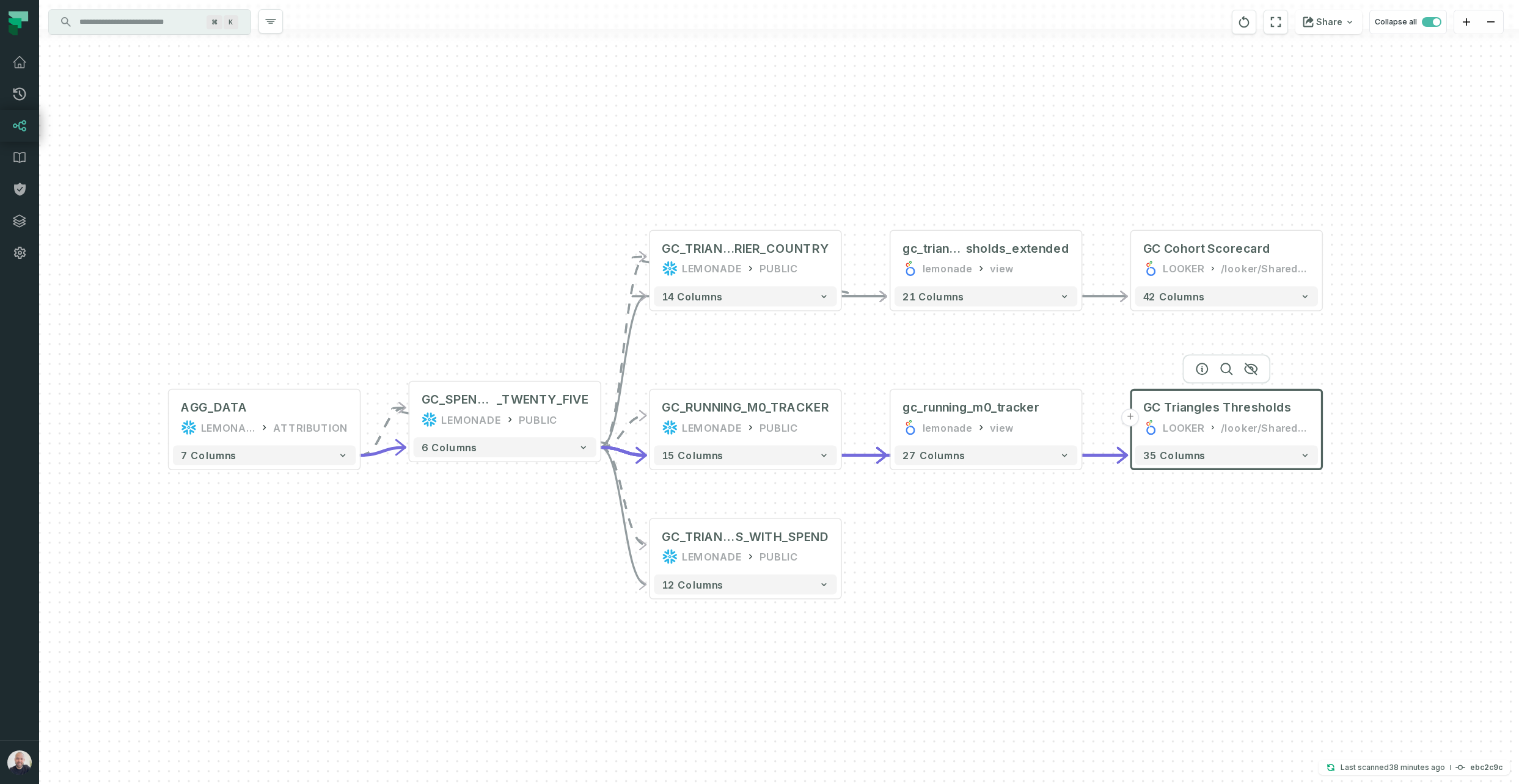
drag, startPoint x: 915, startPoint y: 106, endPoint x: 1002, endPoint y: 102, distance: 87.1
click at [1002, 102] on div "+ GC Triangles Thresholds LOOKER /looker/Shared/Finance & Statistical Reporting…" at bounding box center [778, 392] width 1479 height 784
drag, startPoint x: 1006, startPoint y: 116, endPoint x: 1035, endPoint y: 142, distance: 38.9
click at [1006, 116] on div "+ GC Triangles Thresholds LOOKER /looker/Shared/Finance & Statistical Reporting…" at bounding box center [778, 392] width 1479 height 784
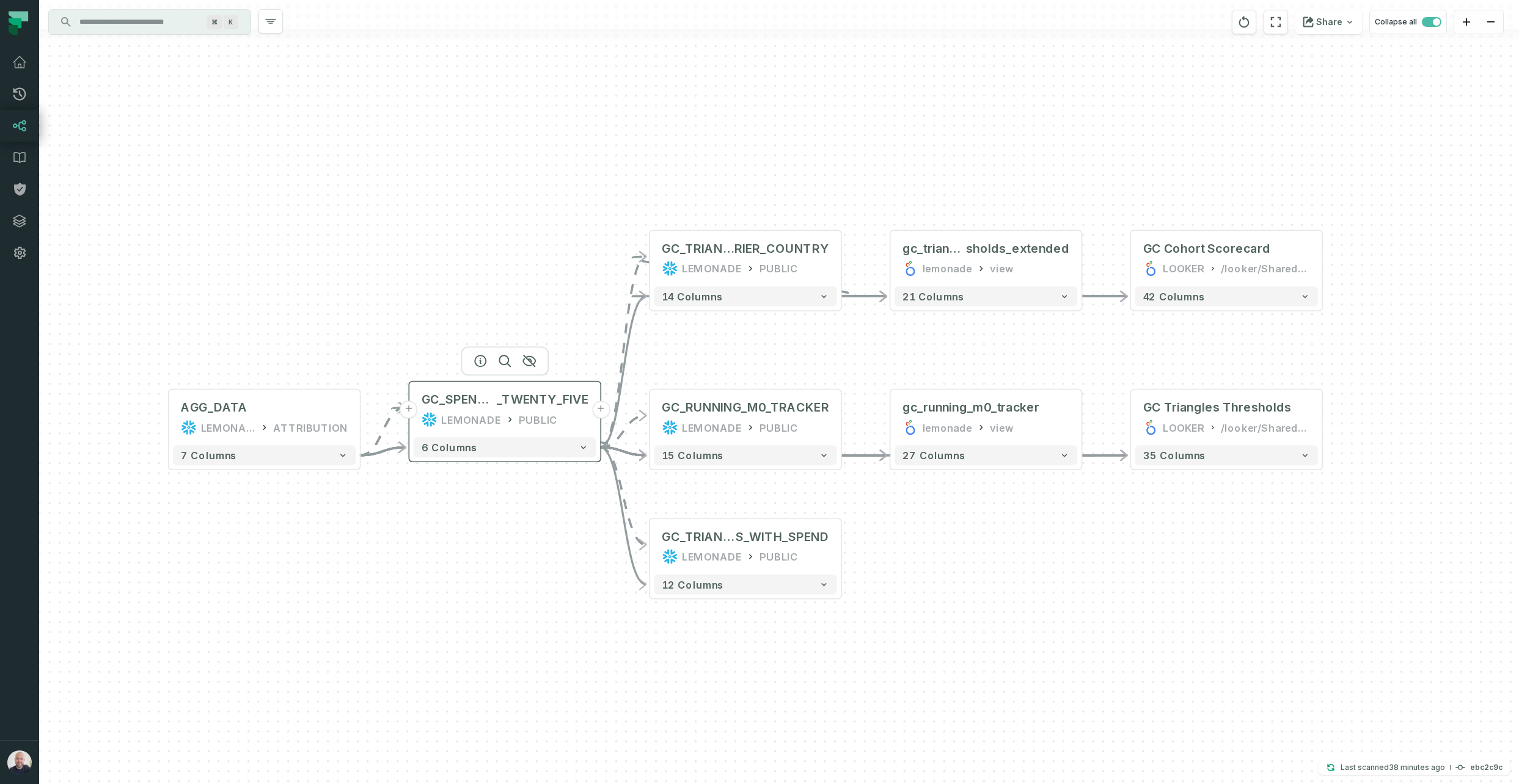
click at [513, 409] on div "GC_SPEND_FIX_JAN _TWENTY_FIVE LEMONADE PUBLIC" at bounding box center [505, 410] width 183 height 48
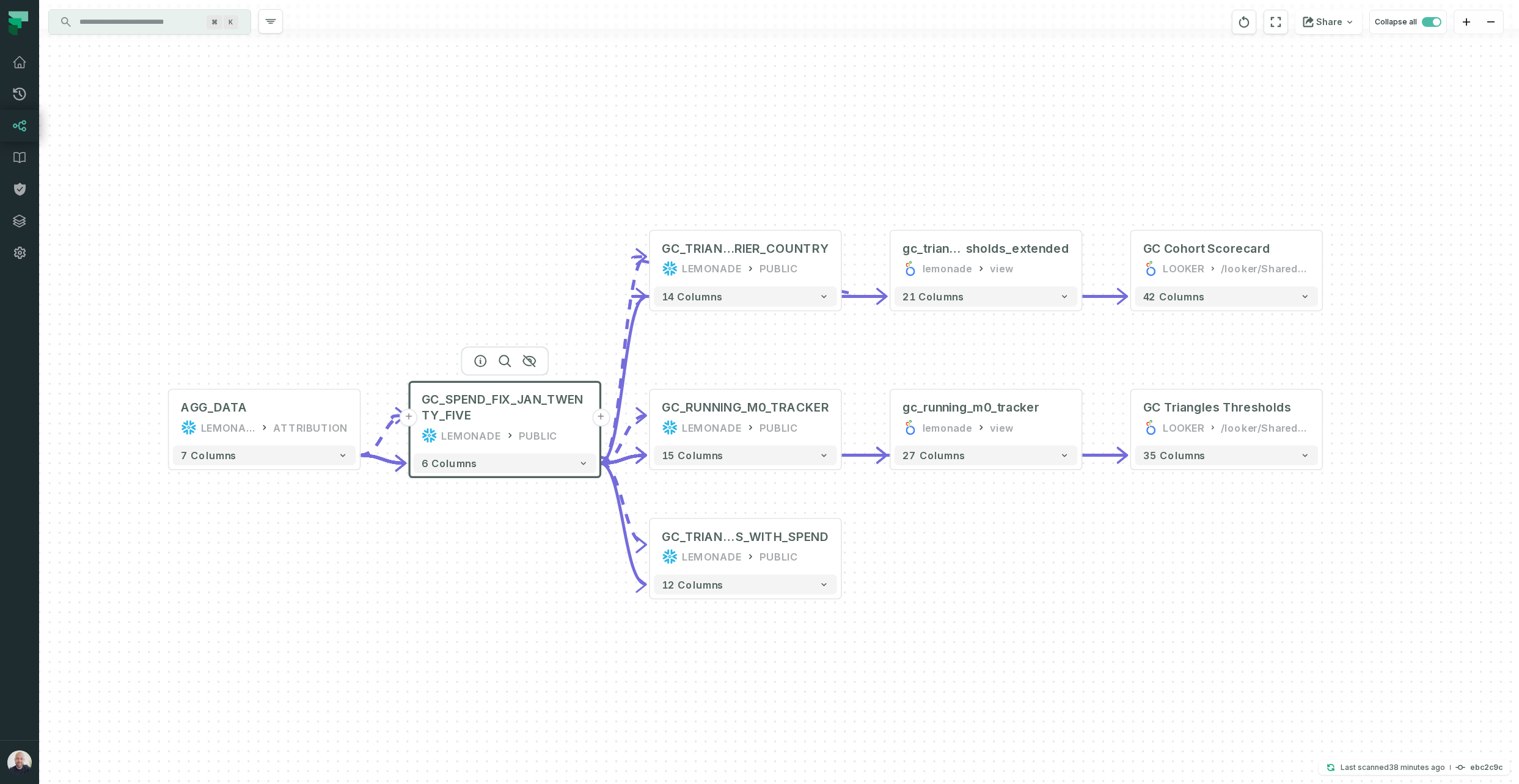
click at [486, 228] on div "+ GC Triangles Thresholds LOOKER /looker/Shared/Finance & Statistical Reporting…" at bounding box center [778, 392] width 1479 height 784
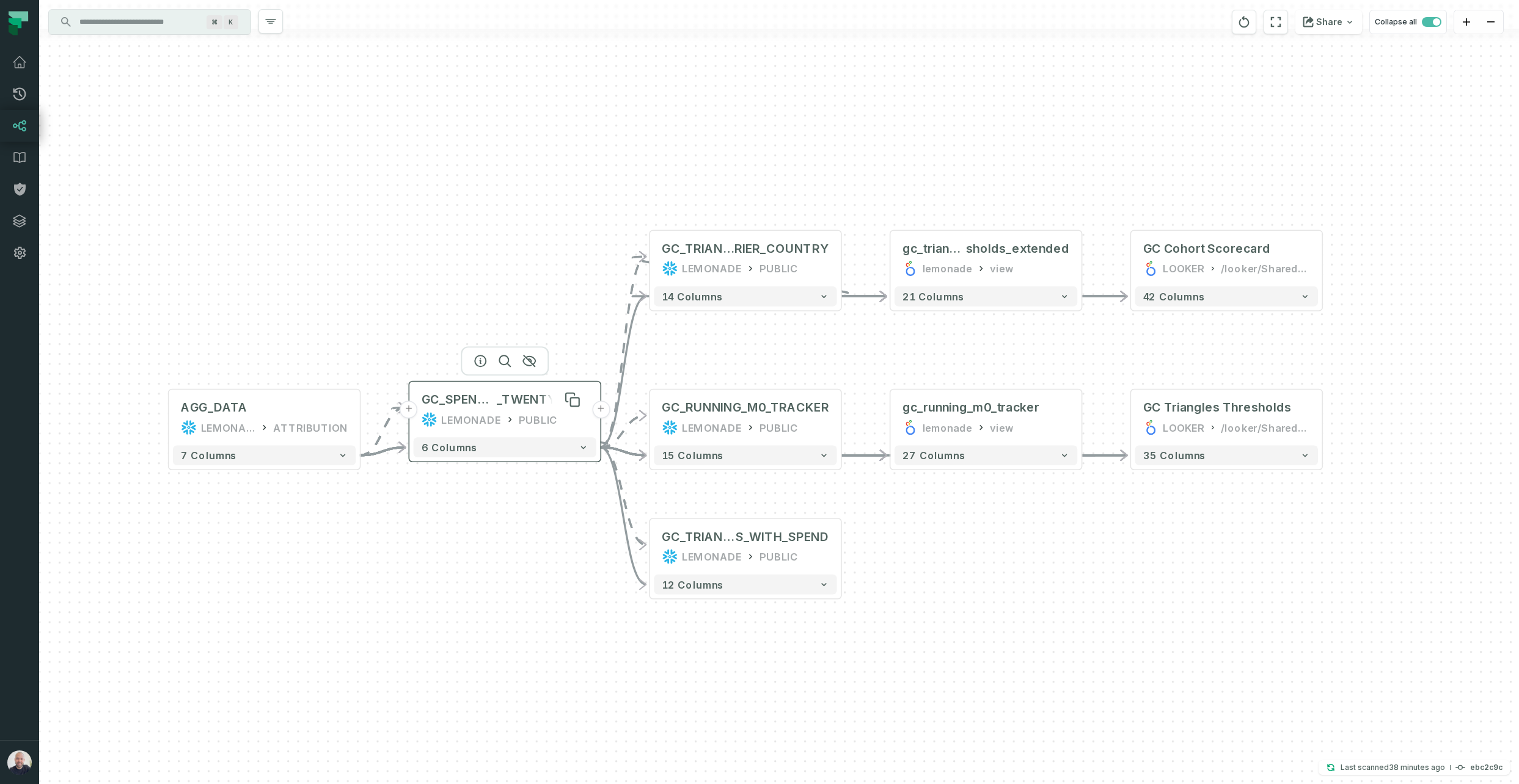
click at [491, 406] on span "GC_SPEND_FIX_JAN" at bounding box center [459, 400] width 75 height 16
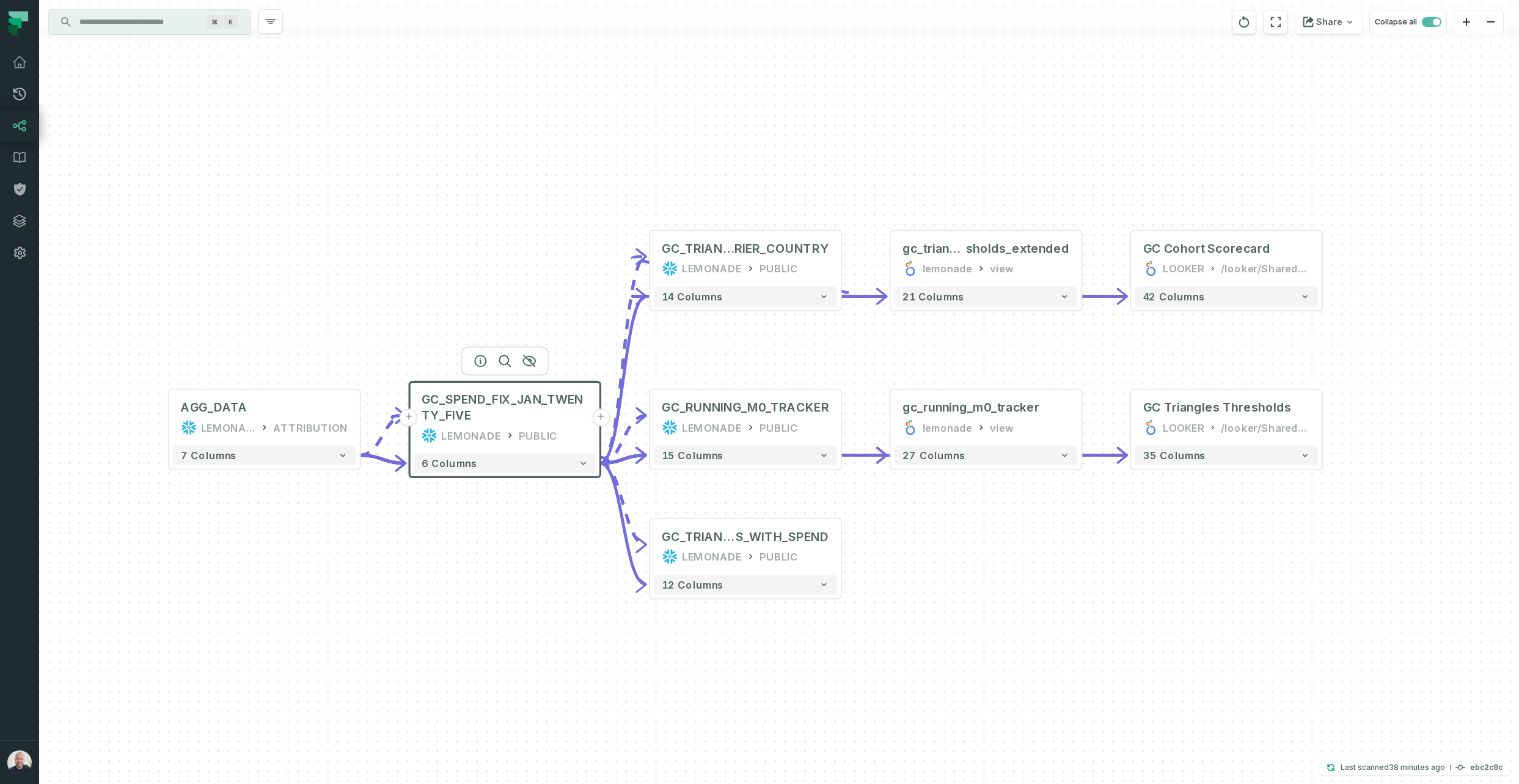
click at [151, 25] on input "Discovery Provider cmdk menu" at bounding box center [139, 22] width 133 height 20
click at [357, 422] on button "+" at bounding box center [360, 417] width 18 height 18
click at [361, 420] on button "+" at bounding box center [361, 416] width 18 height 18
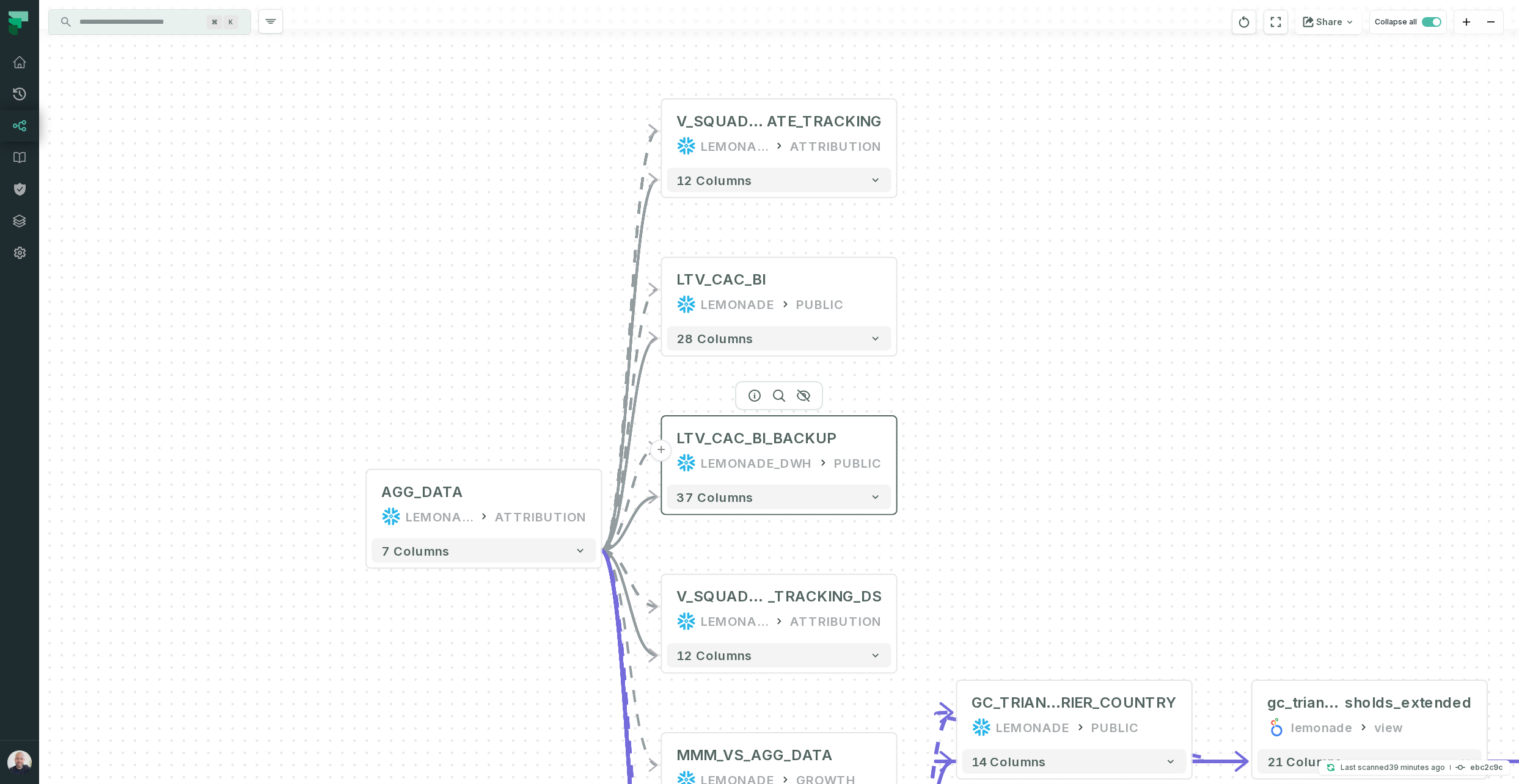
click at [658, 449] on button "+" at bounding box center [661, 450] width 22 height 22
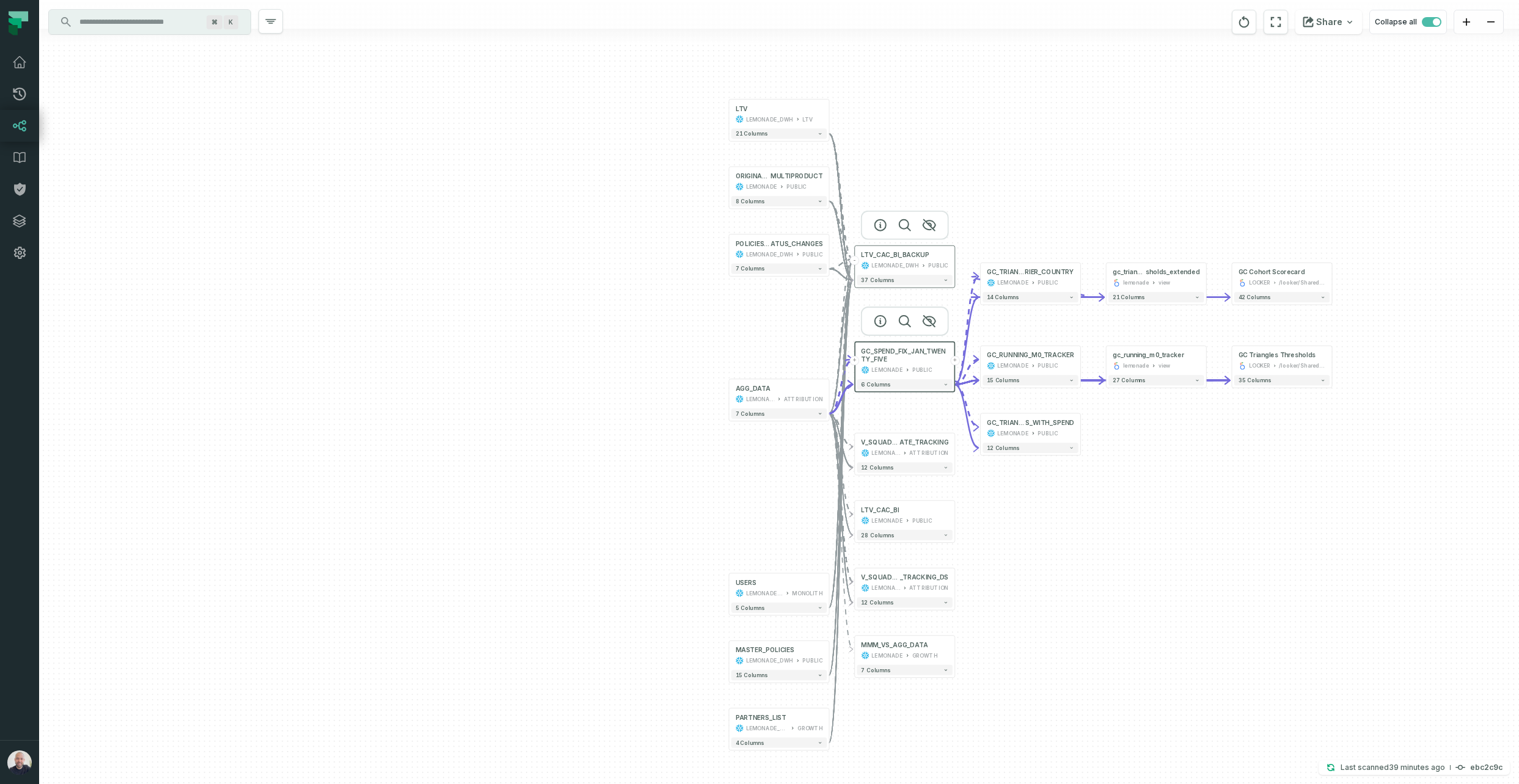
click at [853, 260] on button "-" at bounding box center [855, 261] width 9 height 9
click at [854, 261] on button "-" at bounding box center [855, 261] width 9 height 9
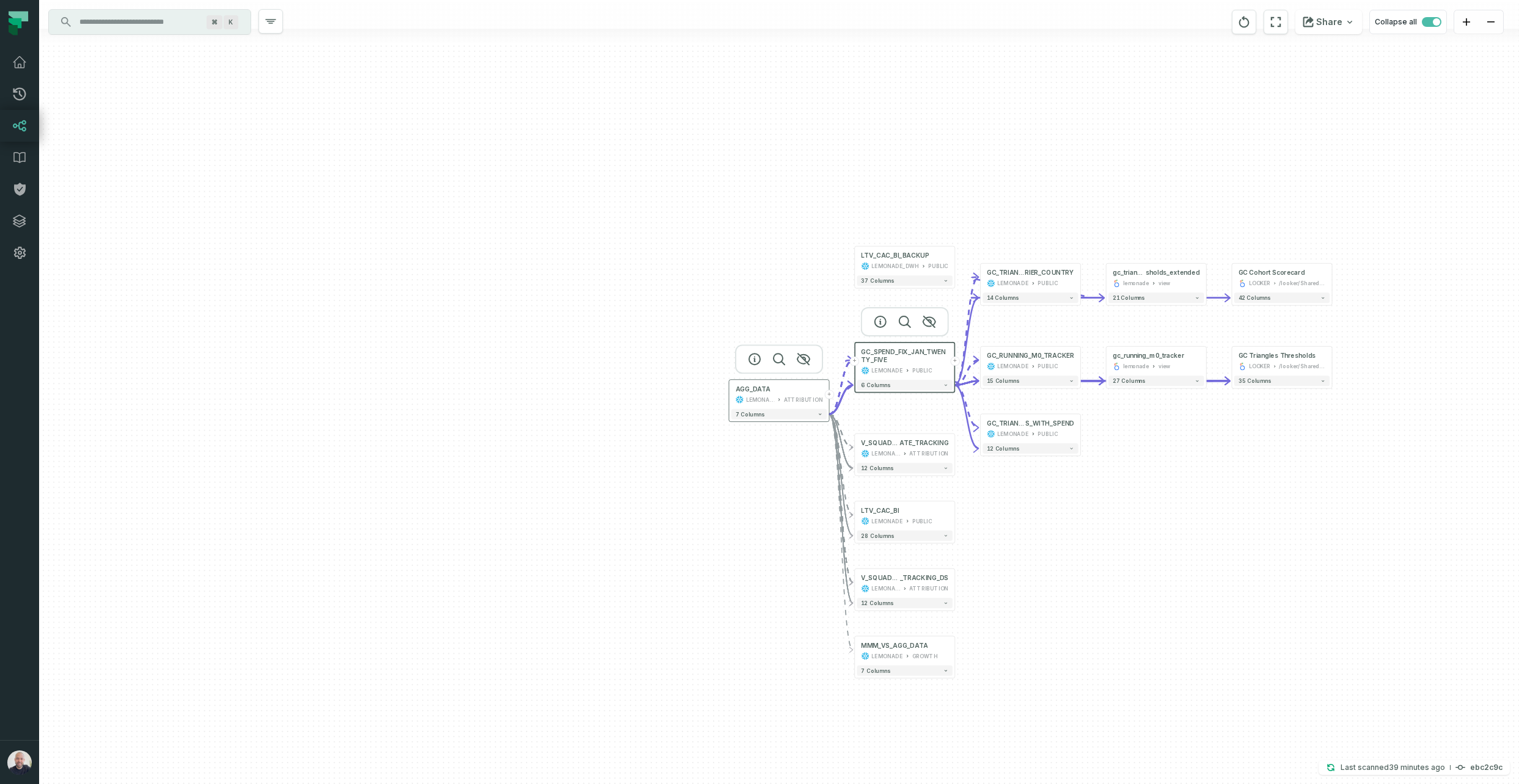
click at [792, 394] on div "AGG_DATA LEMONADE ATTRIBUTION" at bounding box center [778, 395] width 95 height 25
drag, startPoint x: 169, startPoint y: 22, endPoint x: 225, endPoint y: 17, distance: 56.2
click at [169, 22] on input "Discovery Provider cmdk menu" at bounding box center [139, 22] width 133 height 20
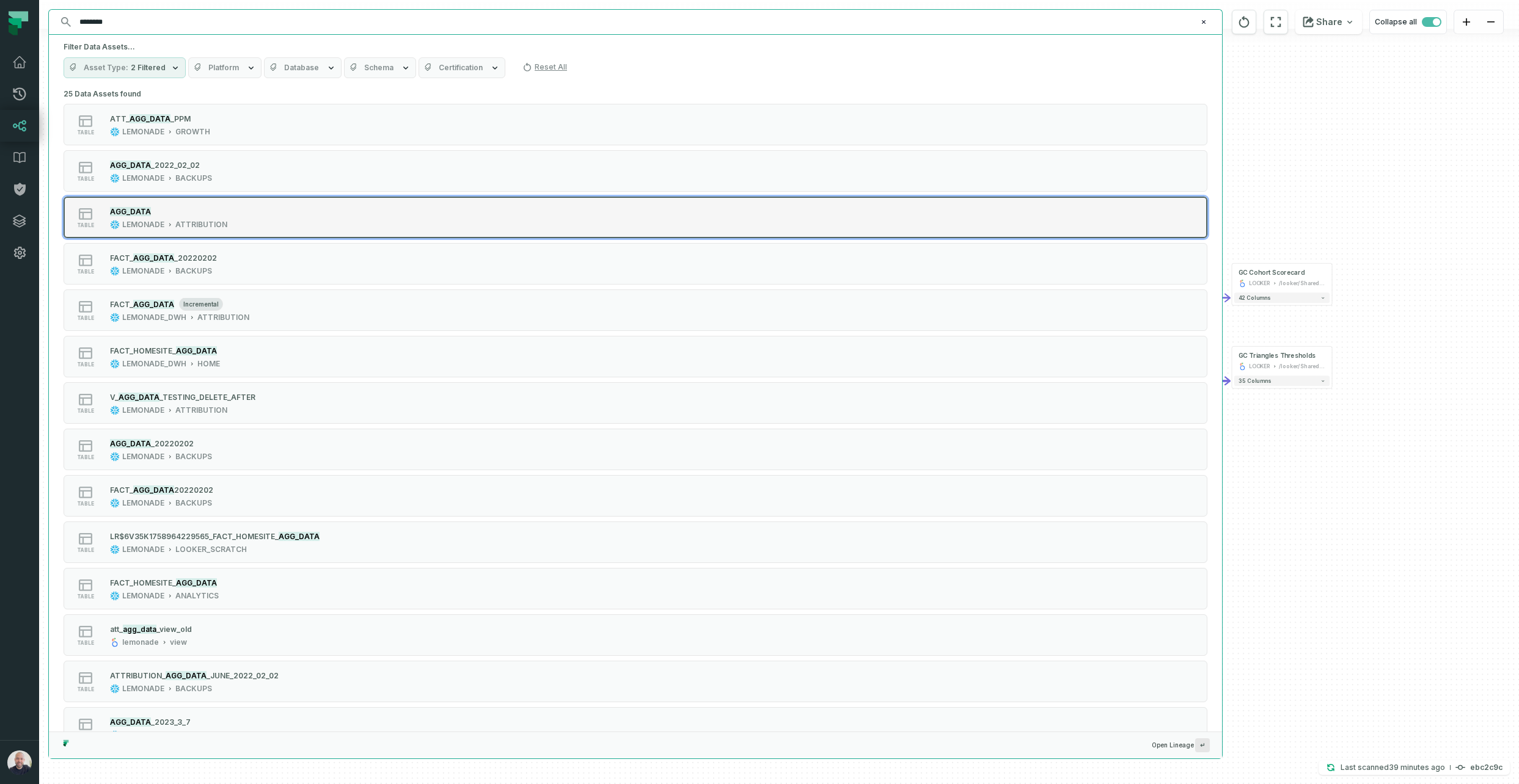
type input "********"
click at [185, 205] on div "AGG_DATA" at bounding box center [169, 211] width 117 height 12
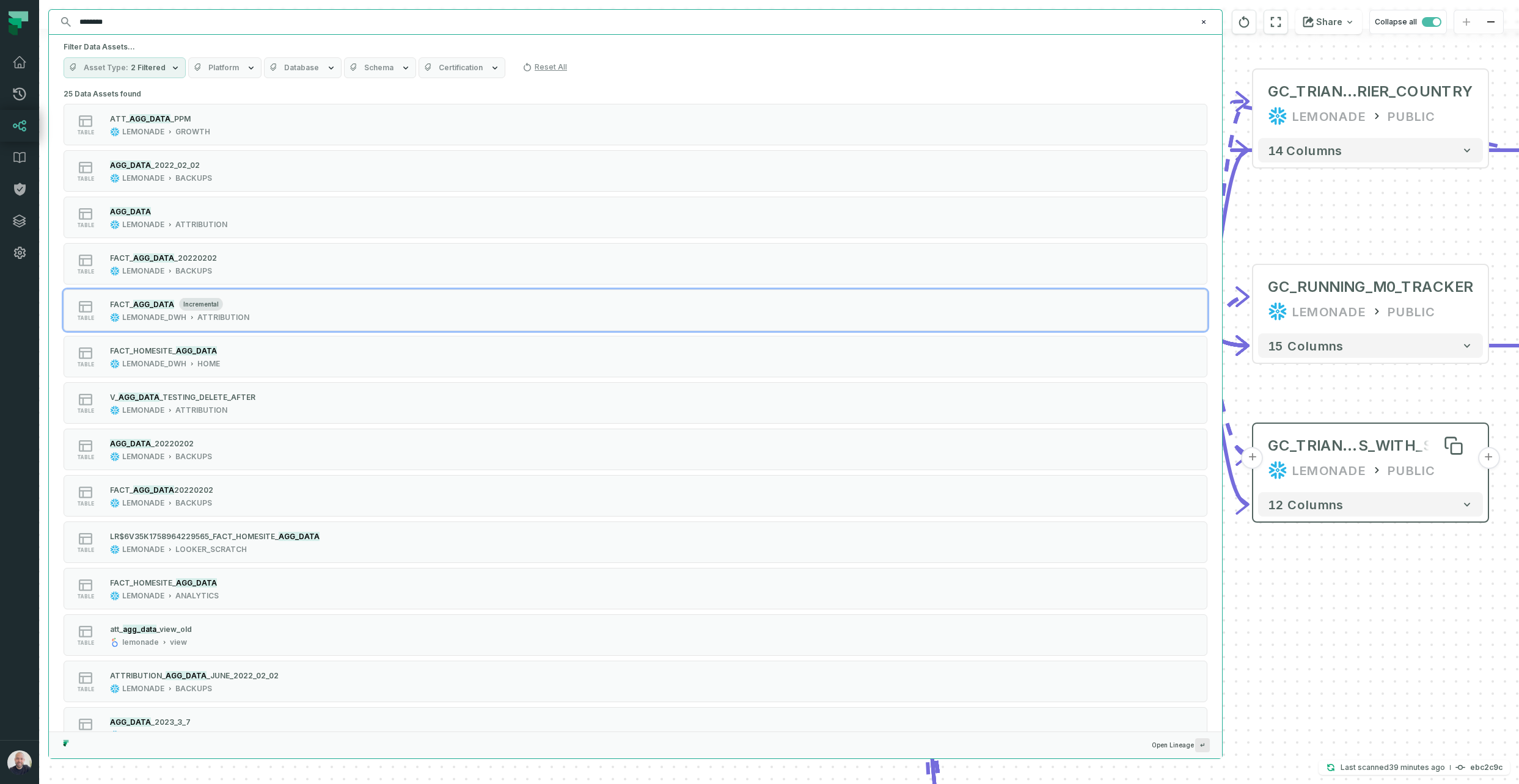
drag, startPoint x: 1370, startPoint y: 572, endPoint x: 1354, endPoint y: 451, distance: 122.1
click at [1371, 572] on div "+ V_SQUAD_TARGETS_RUN_R ATE_TRACKING LEMONADE ATTRIBUTION + 12 columns + LTV_CA…" at bounding box center [778, 392] width 1479 height 784
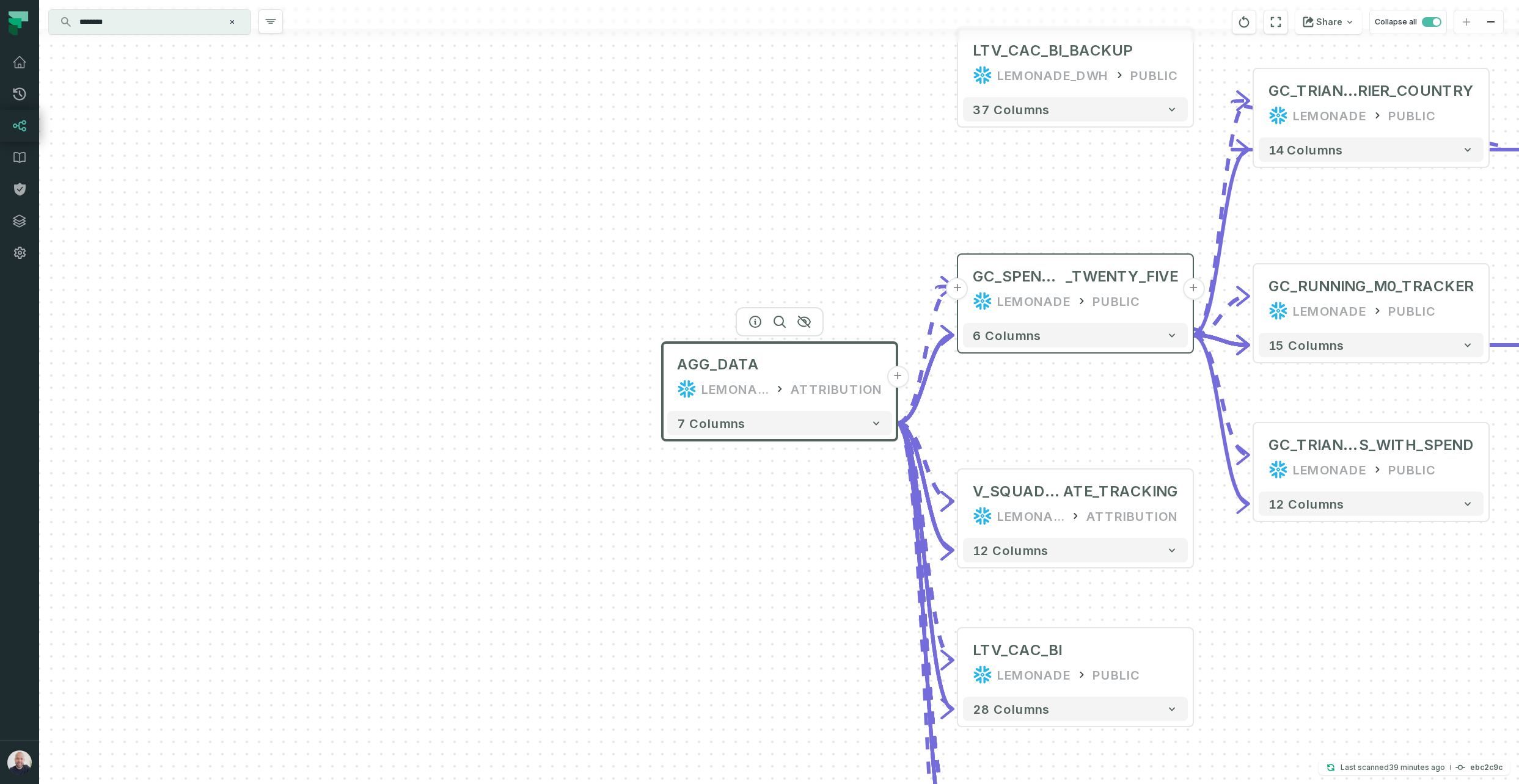
drag, startPoint x: 1248, startPoint y: 24, endPoint x: 1234, endPoint y: 26, distance: 14.1
click at [1248, 24] on icon "reset" at bounding box center [1244, 23] width 13 height 15
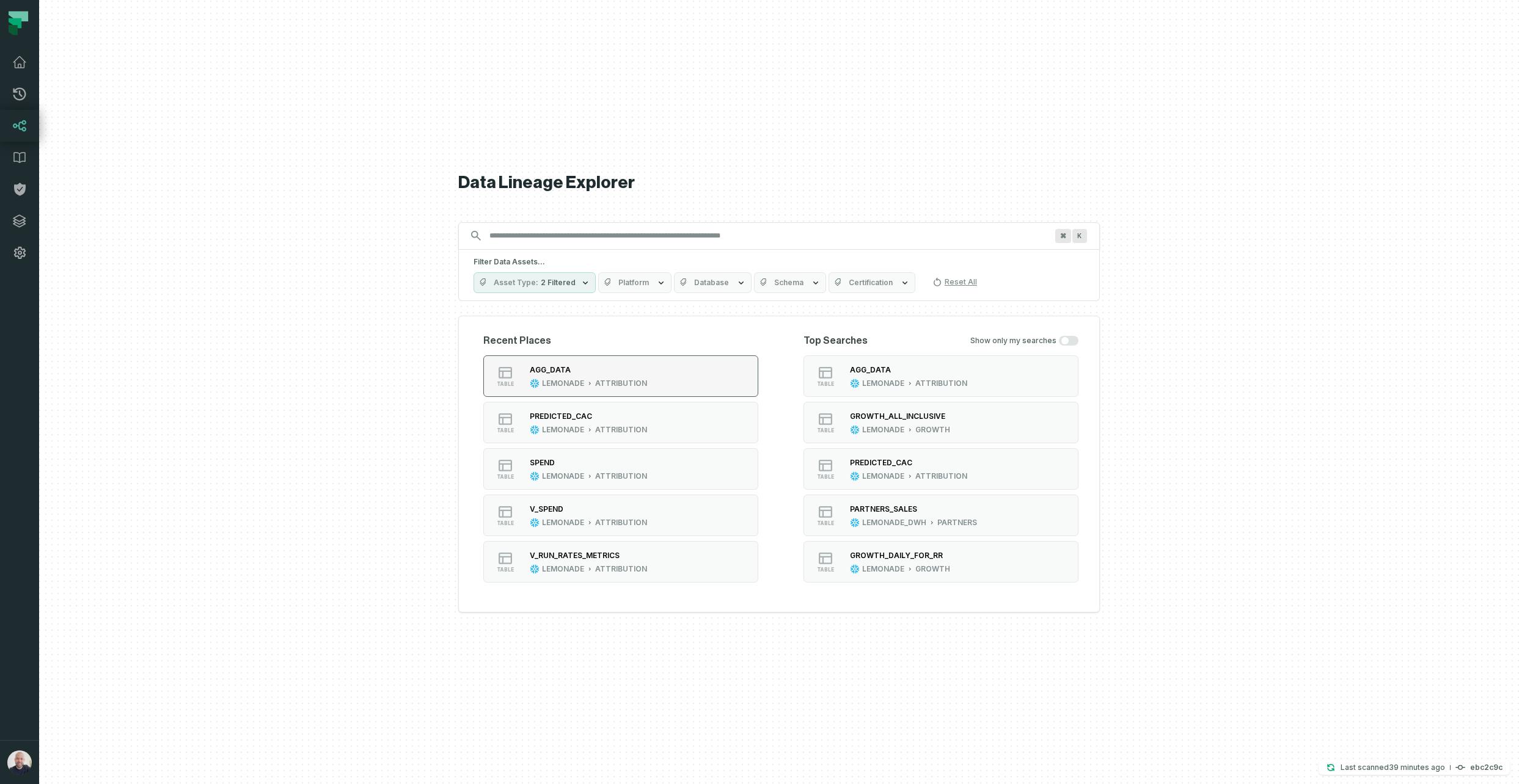
click at [600, 379] on div "ATTRIBUTION" at bounding box center [620, 384] width 52 height 9
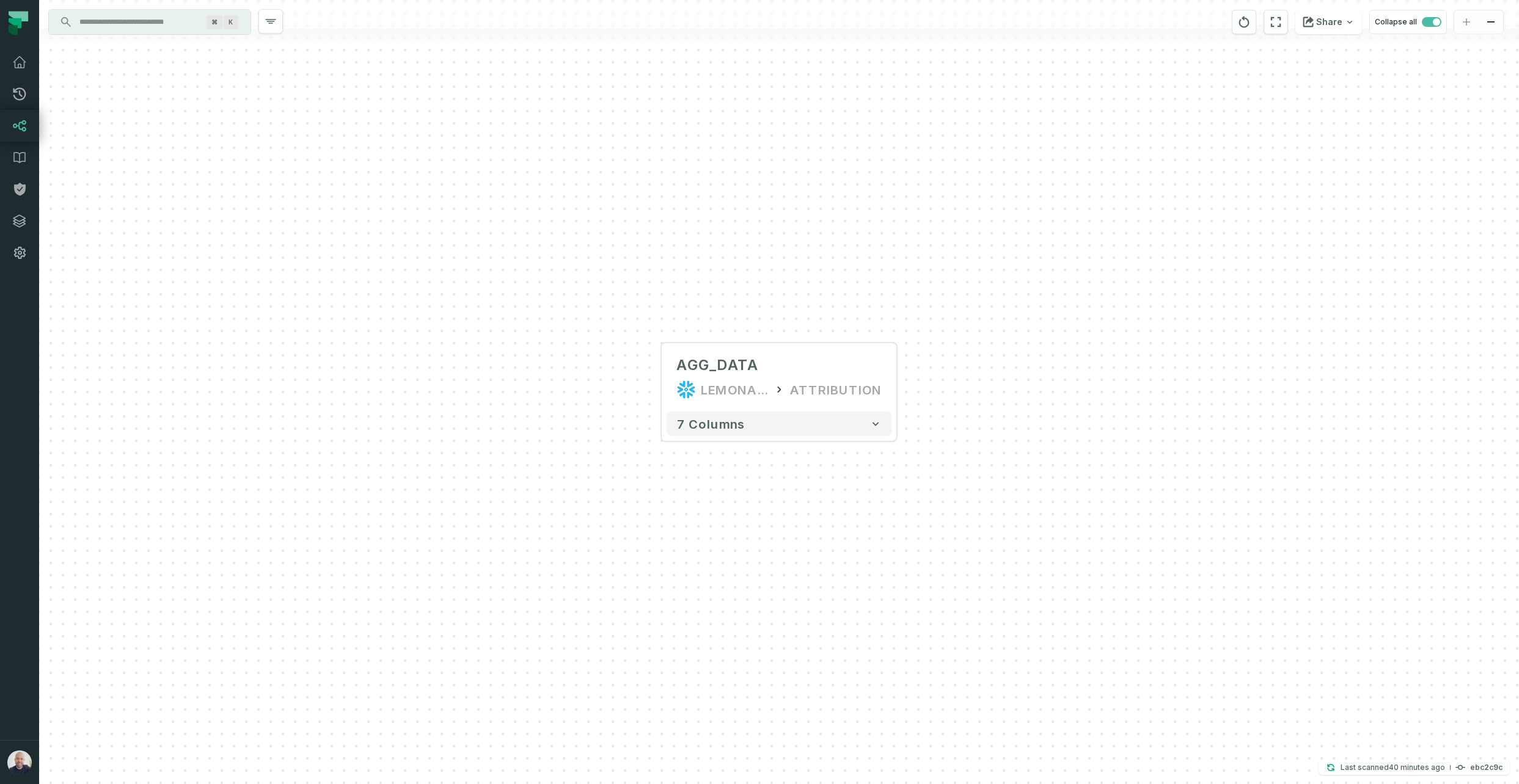
click at [153, 24] on input "Discovery Provider cmdk menu" at bounding box center [139, 22] width 133 height 20
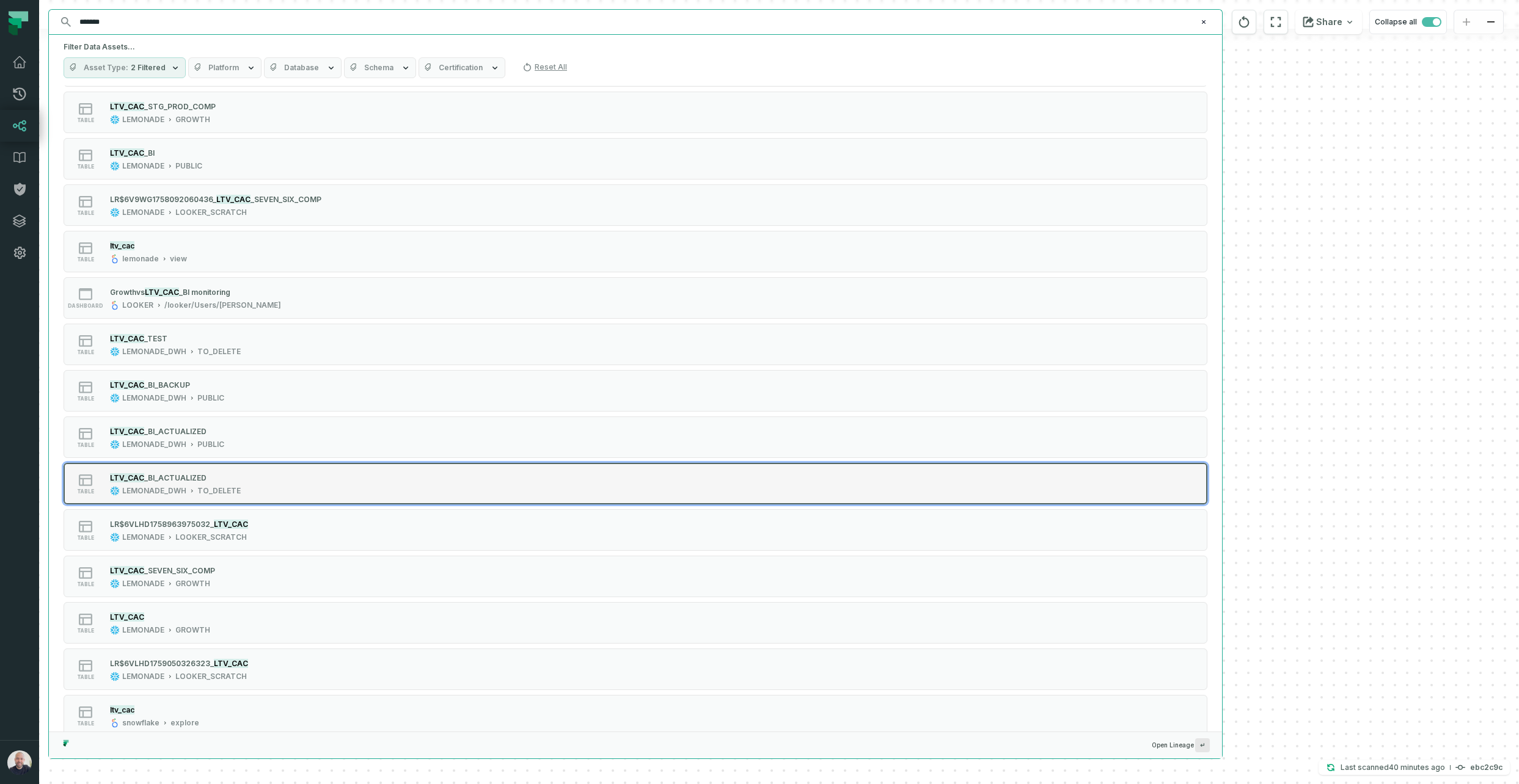
scroll to position [265, 0]
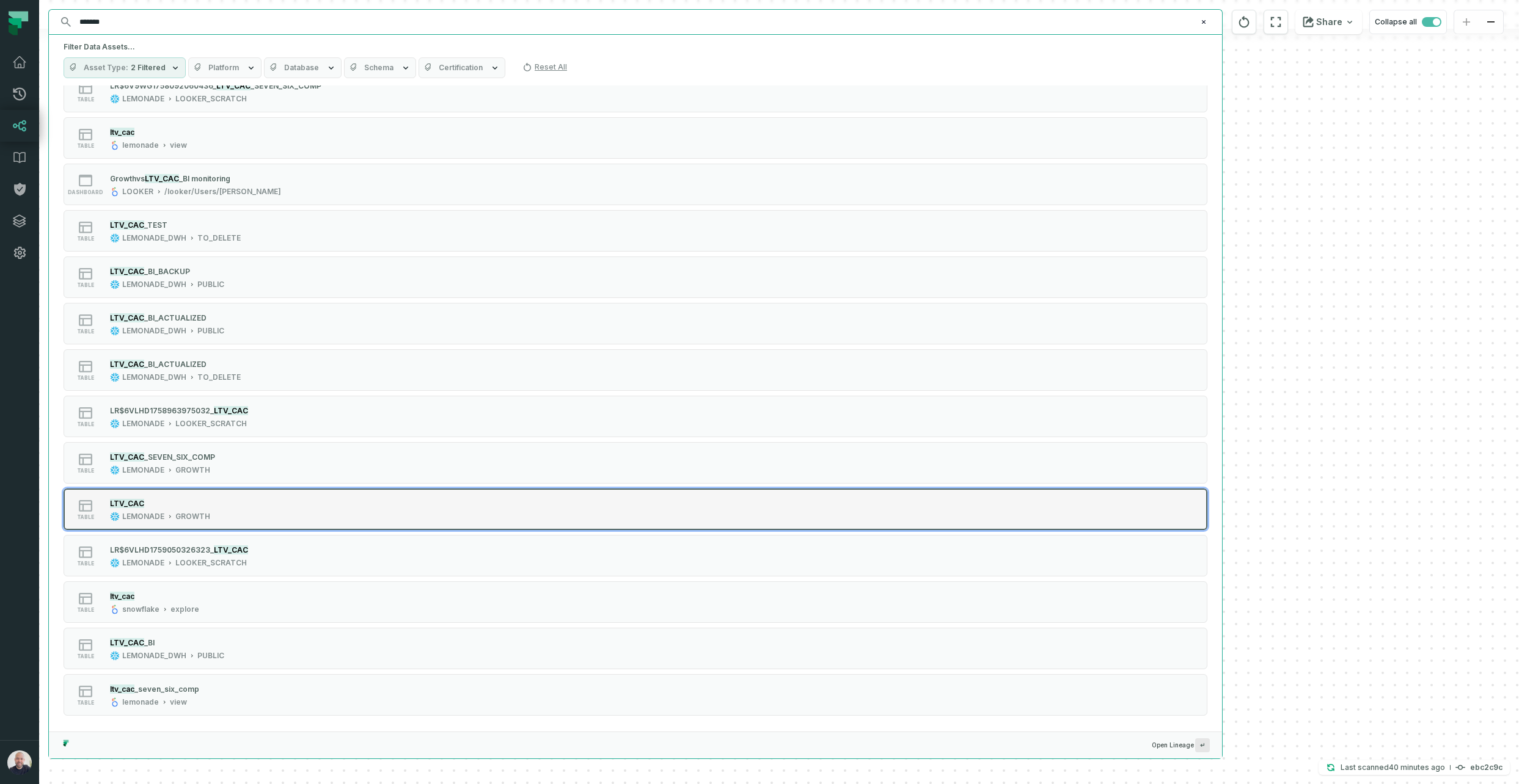
type input "*******"
click at [212, 513] on div "LTV_CAC LEMONADE GROWTH" at bounding box center [160, 510] width 110 height 24
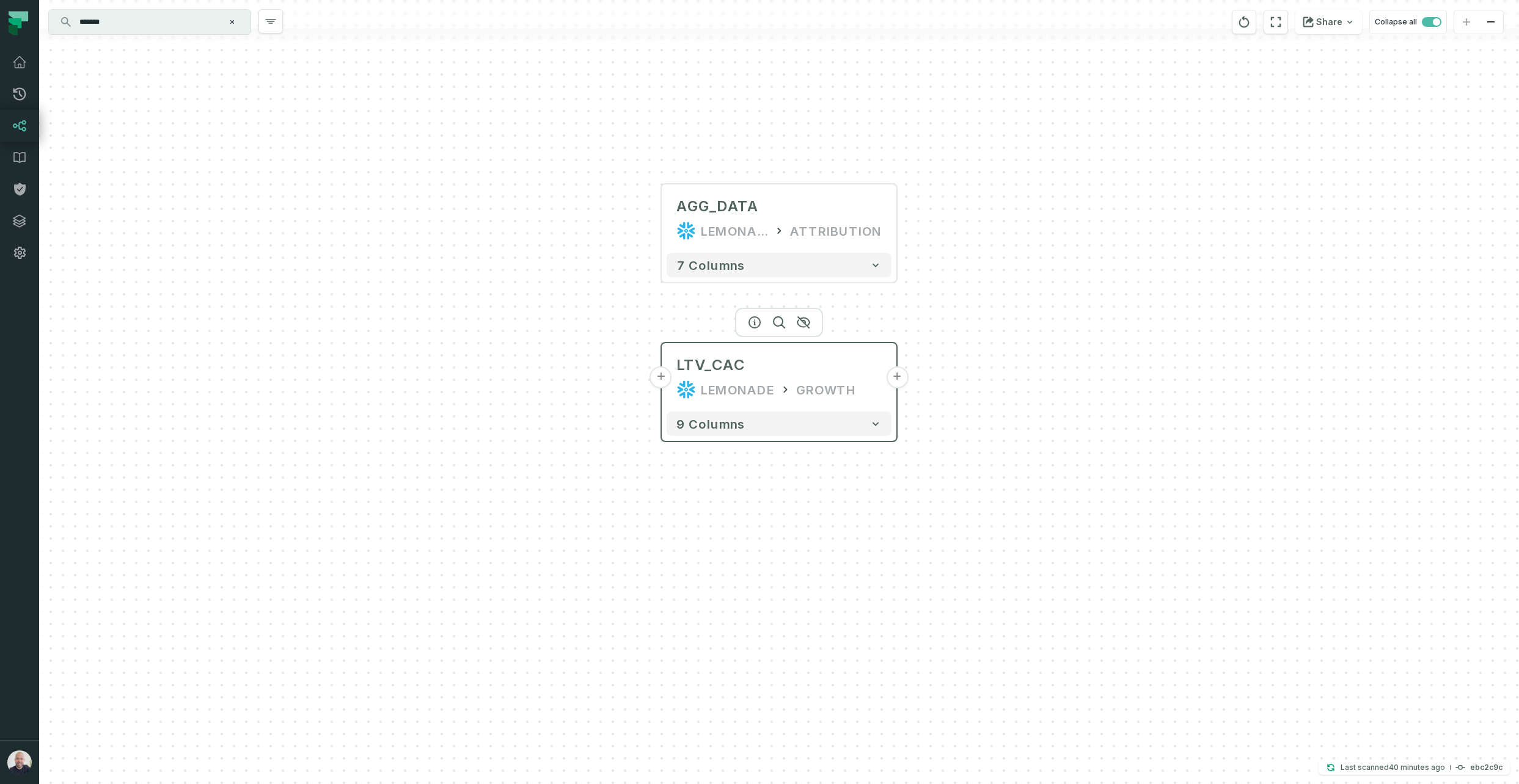
click at [662, 380] on button "+" at bounding box center [661, 377] width 22 height 22
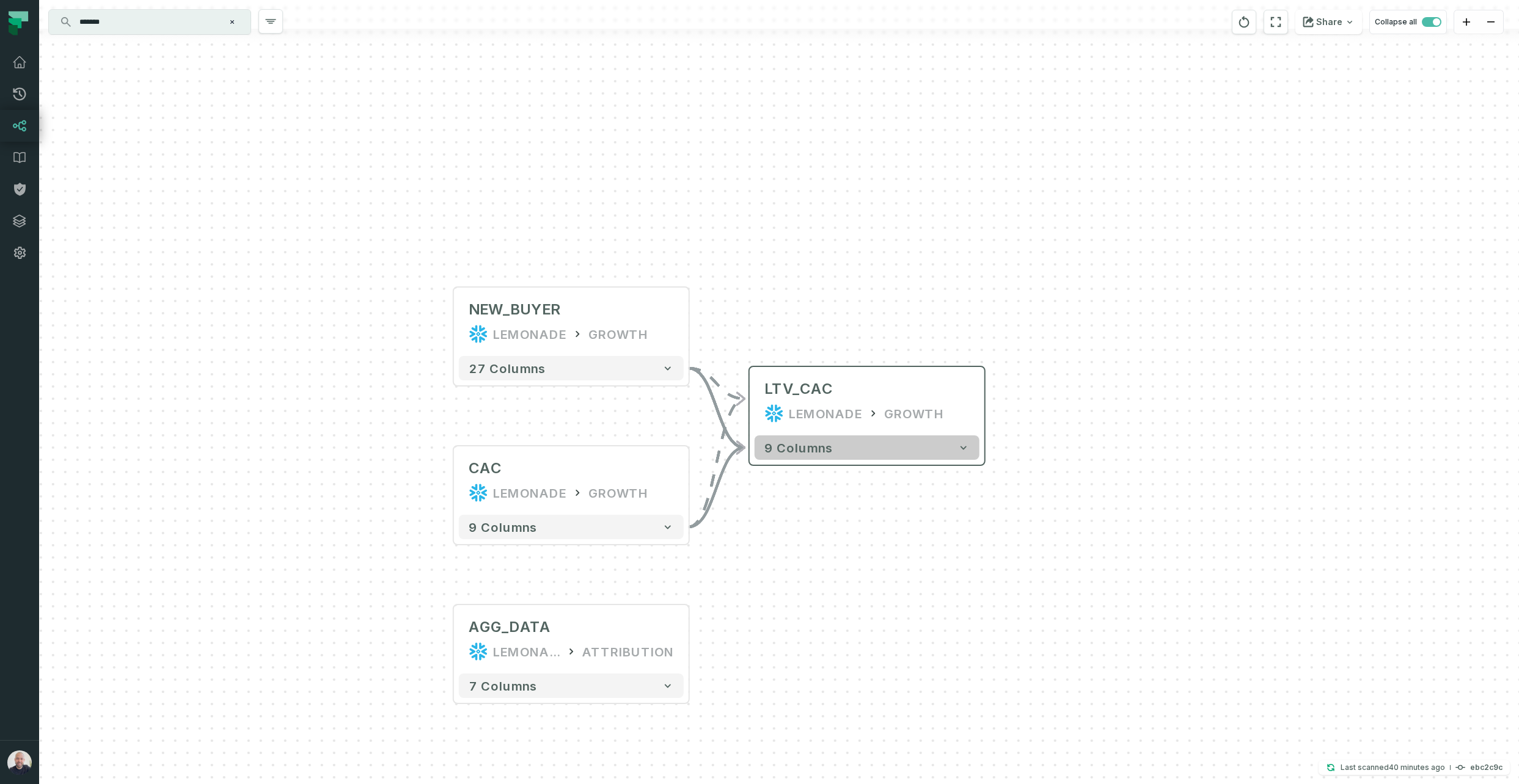
drag, startPoint x: 1070, startPoint y: 578, endPoint x: 906, endPoint y: 454, distance: 205.6
click at [889, 569] on div "+ NEW_BUYER LEMONADE GROWTH + 27 columns + CAC LEMONADE GROWTH + 9 columns AGG_…" at bounding box center [778, 392] width 1479 height 784
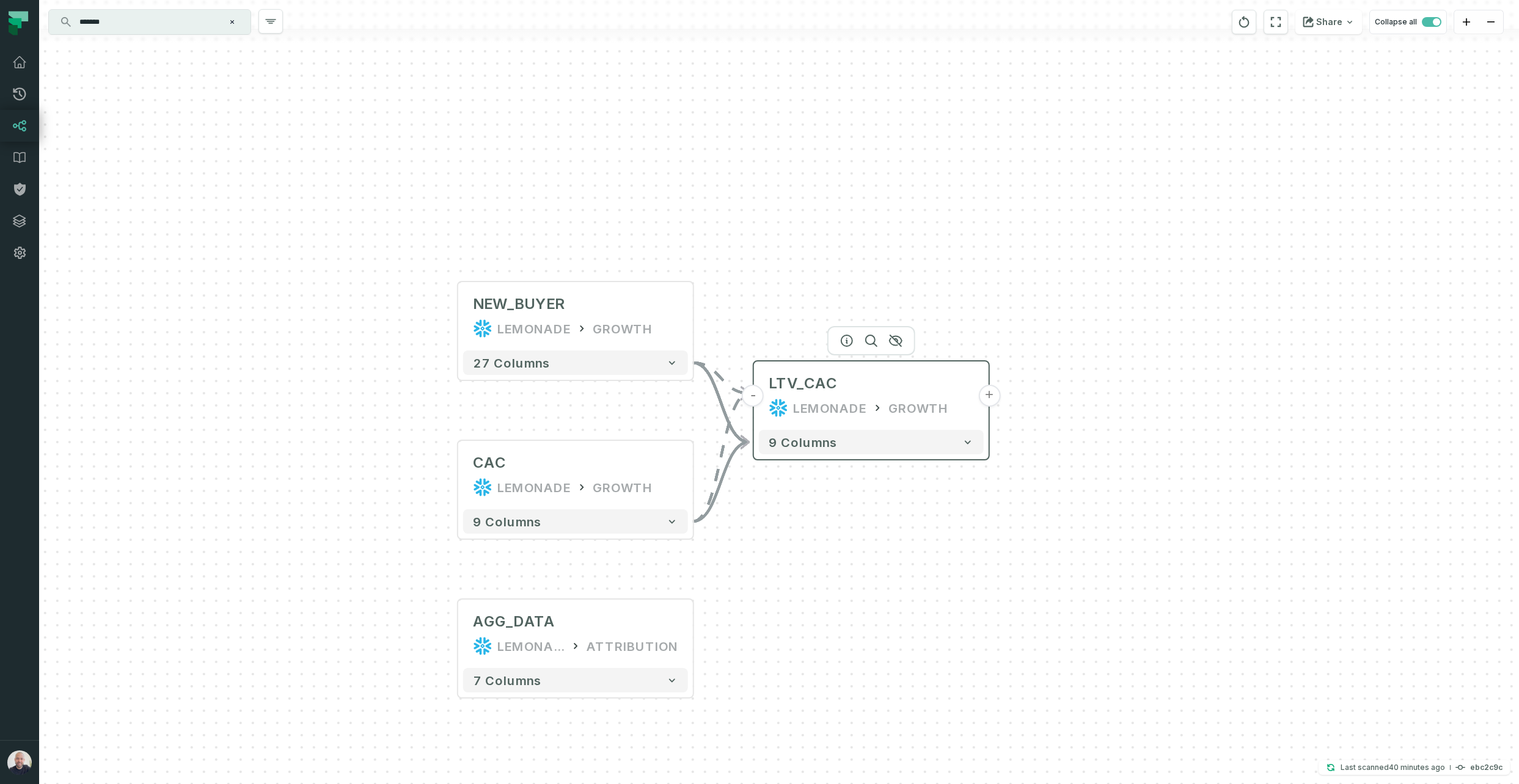
click at [988, 397] on button "+" at bounding box center [988, 395] width 22 height 22
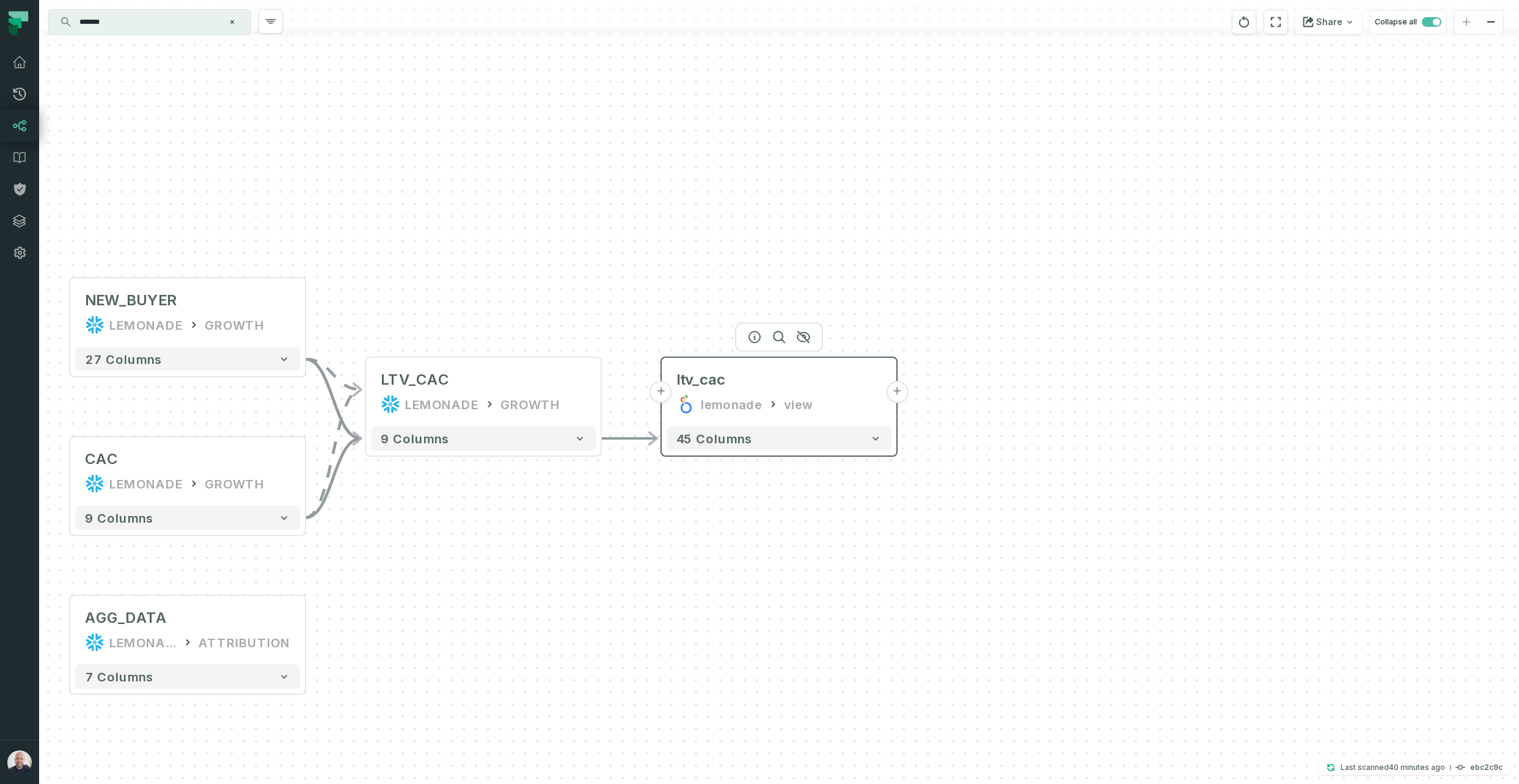
click at [897, 394] on button "+" at bounding box center [896, 392] width 22 height 22
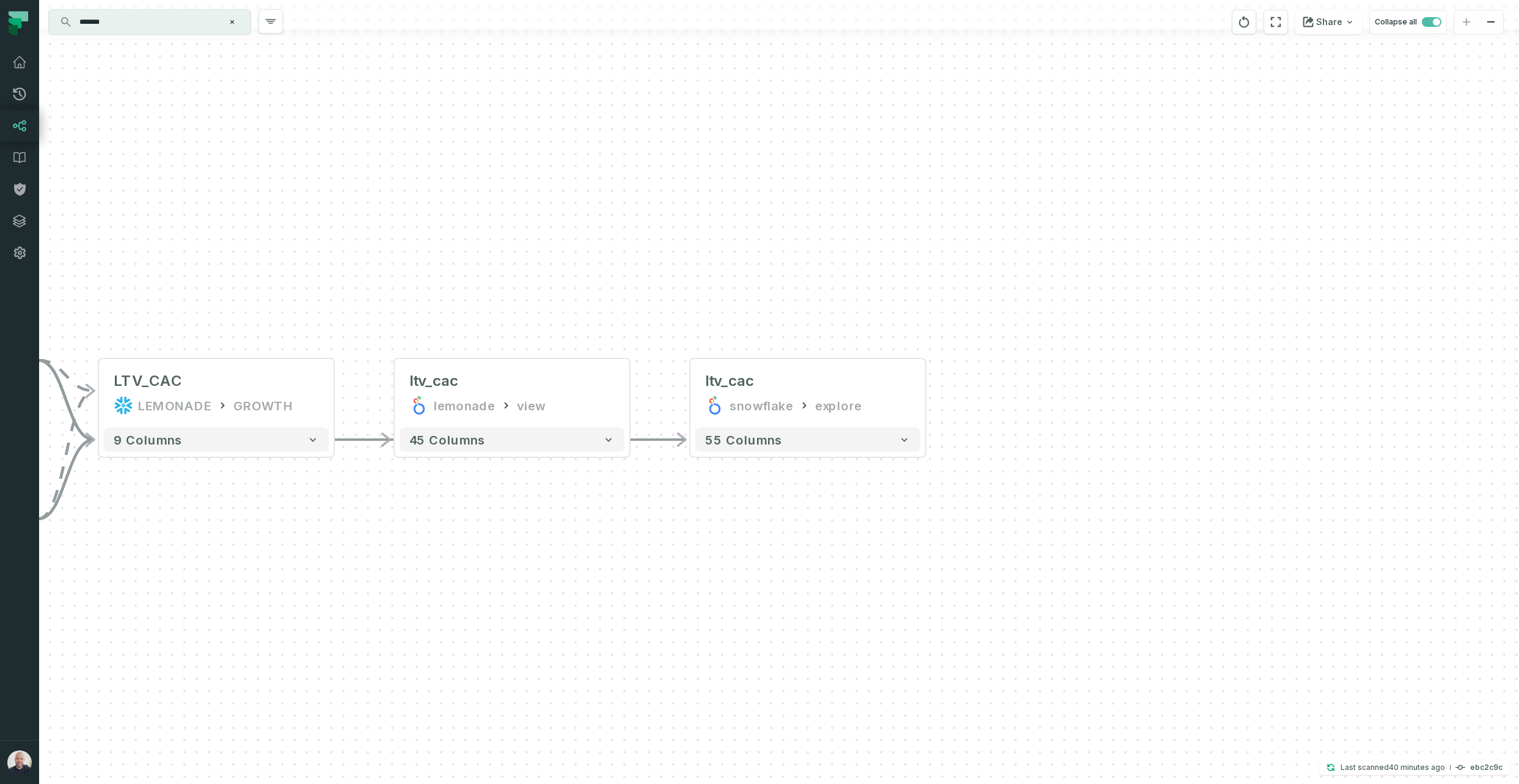
drag, startPoint x: 649, startPoint y: 524, endPoint x: 708, endPoint y: 514, distance: 59.8
click at [683, 520] on div "+ ltv_cac snowflake explore + 55 columns - ltv_cac lemonade view - 45 columns +…" at bounding box center [778, 392] width 1479 height 784
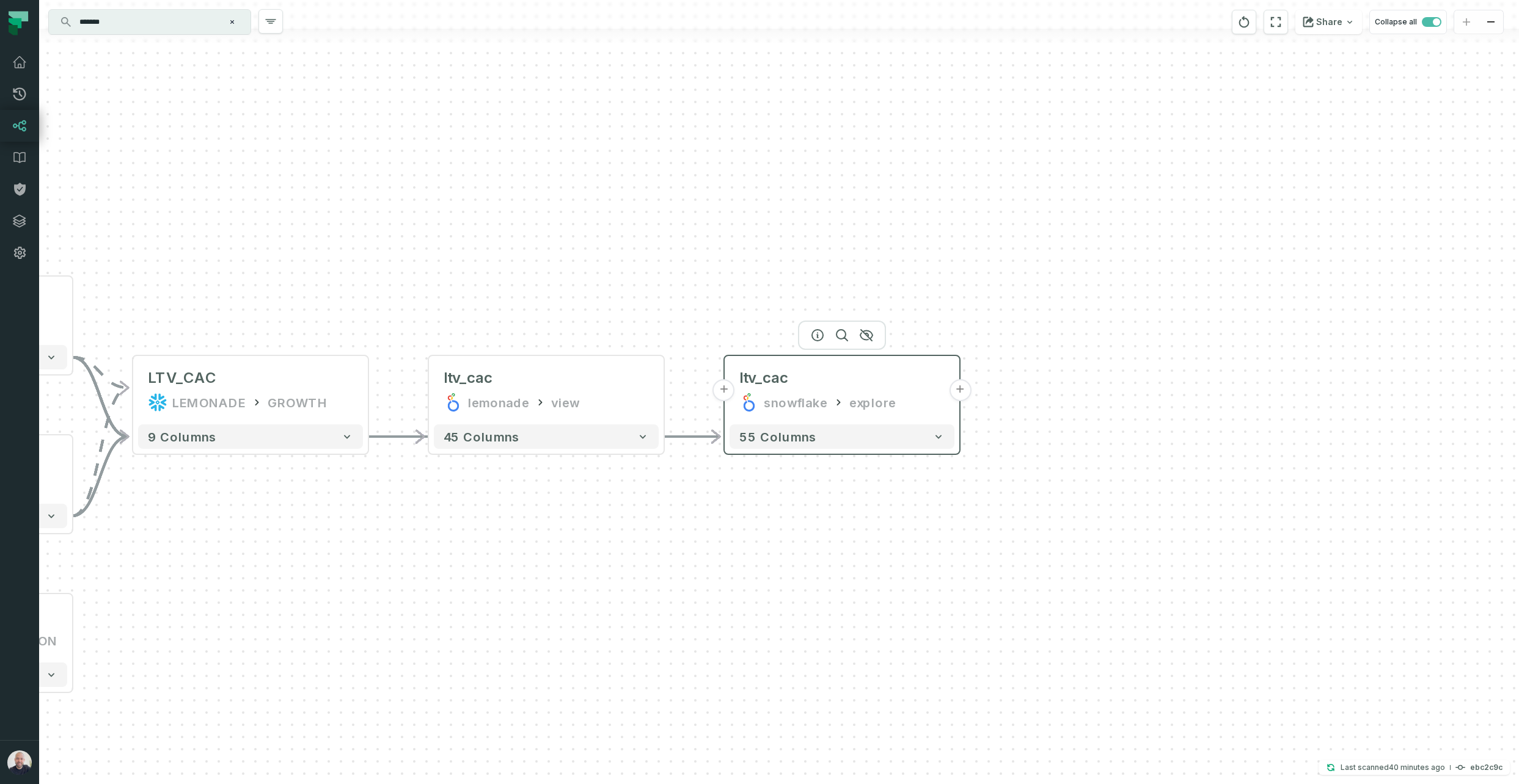
click at [961, 390] on button "+" at bounding box center [959, 390] width 22 height 22
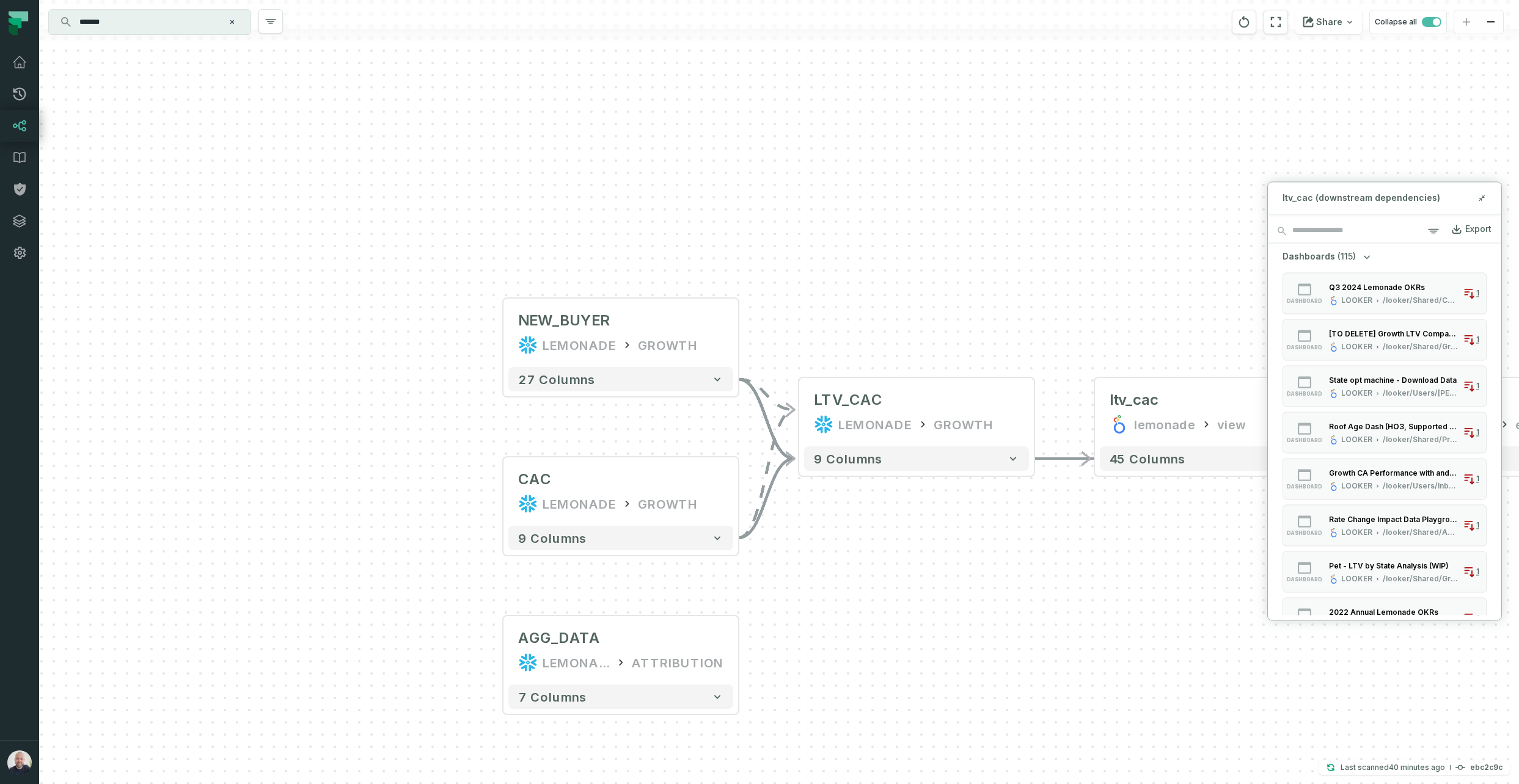
drag, startPoint x: 1143, startPoint y: 298, endPoint x: 1195, endPoint y: 293, distance: 52.2
click at [1315, 296] on div "+ ltv_cac snowflake explore + 55 columns - ltv_cac lemonade view - 45 columns +…" at bounding box center [778, 392] width 1479 height 784
click at [492, 331] on button "+" at bounding box center [496, 332] width 22 height 22
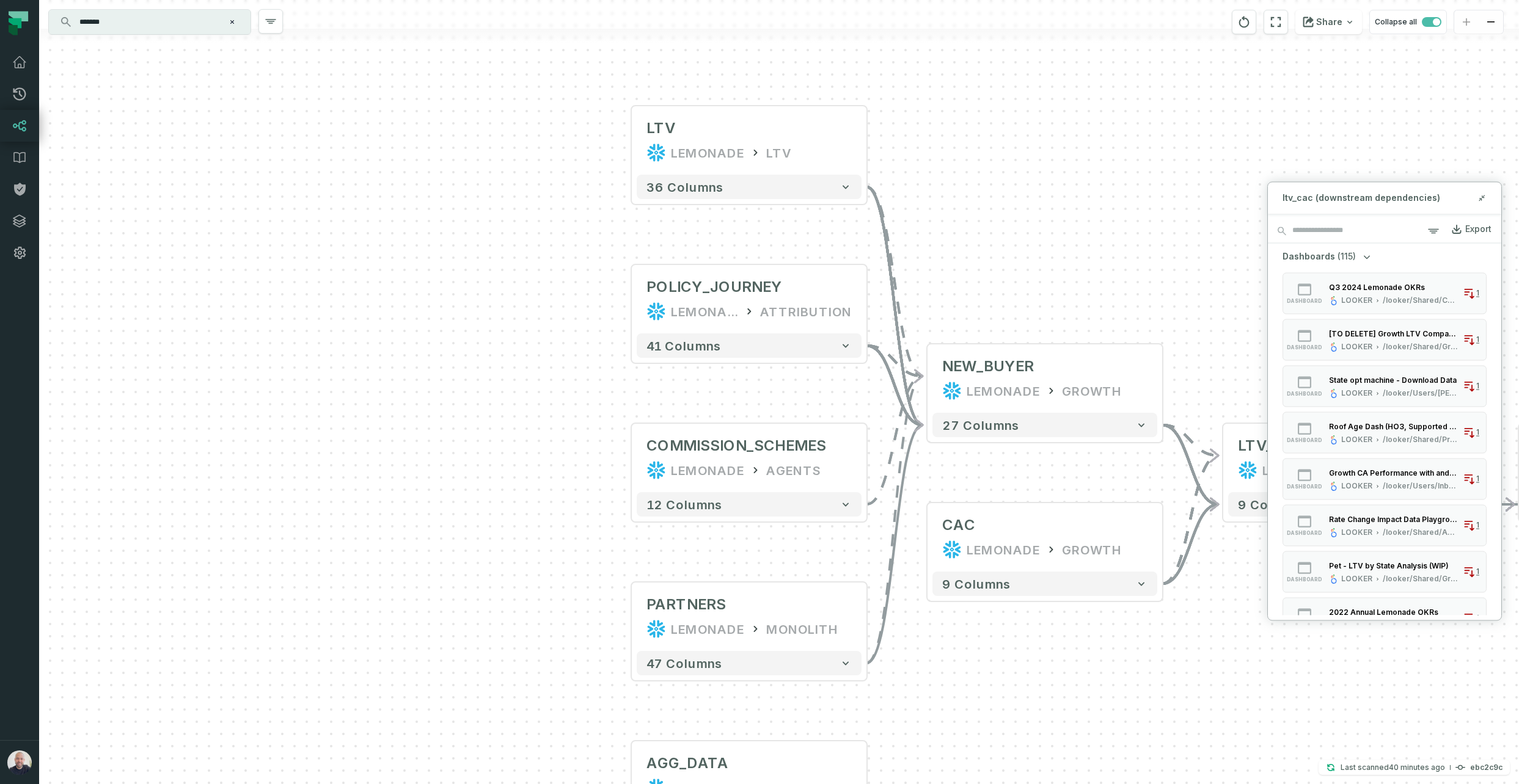
drag, startPoint x: 944, startPoint y: 273, endPoint x: 847, endPoint y: 254, distance: 98.8
click at [870, 216] on div "+ LTV LEMONADE LTV + 36 columns POLICY_JOURNEY LEMONADE ATTRIBUTION + 41 column…" at bounding box center [778, 392] width 1479 height 784
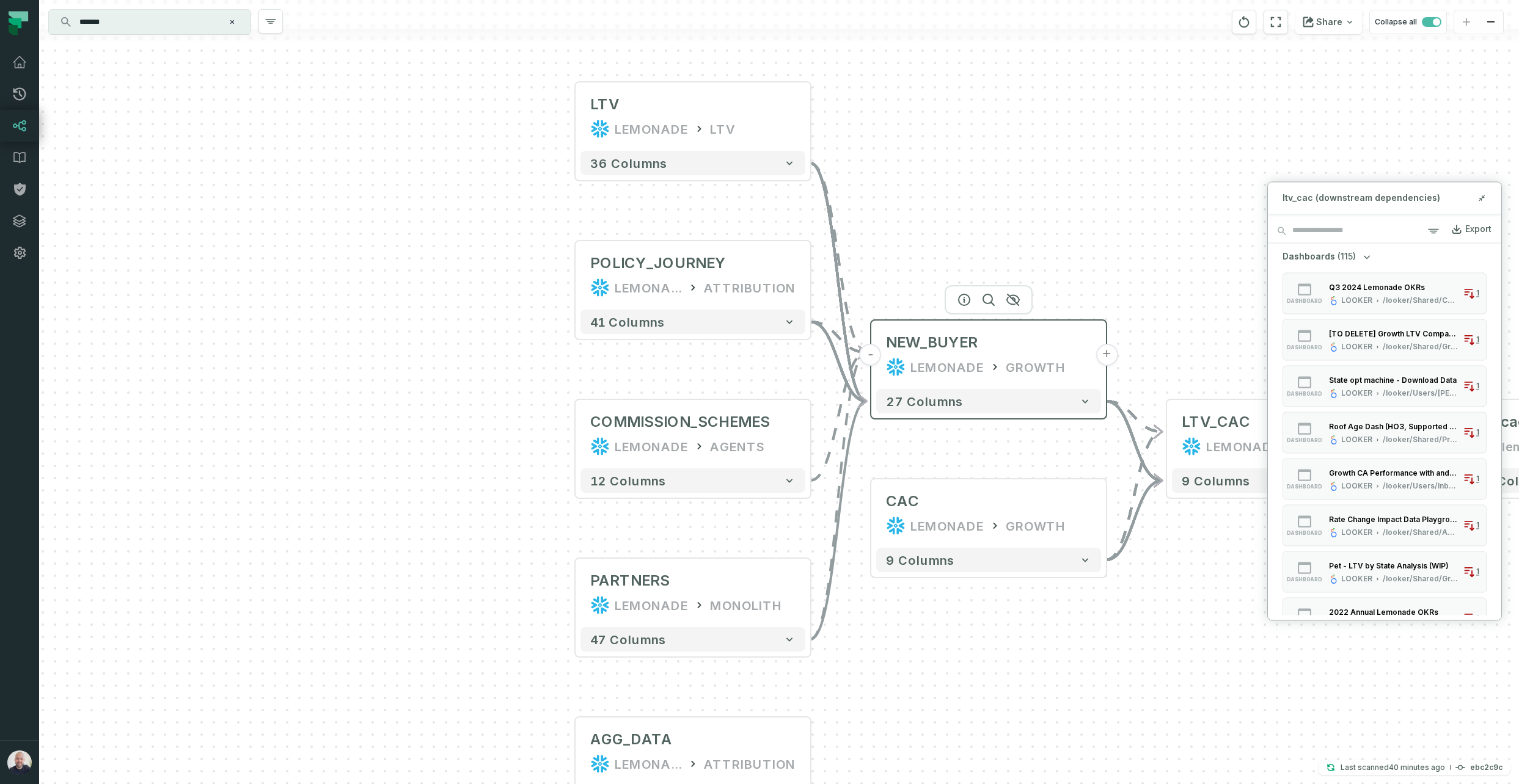
click at [870, 354] on button "-" at bounding box center [870, 354] width 22 height 22
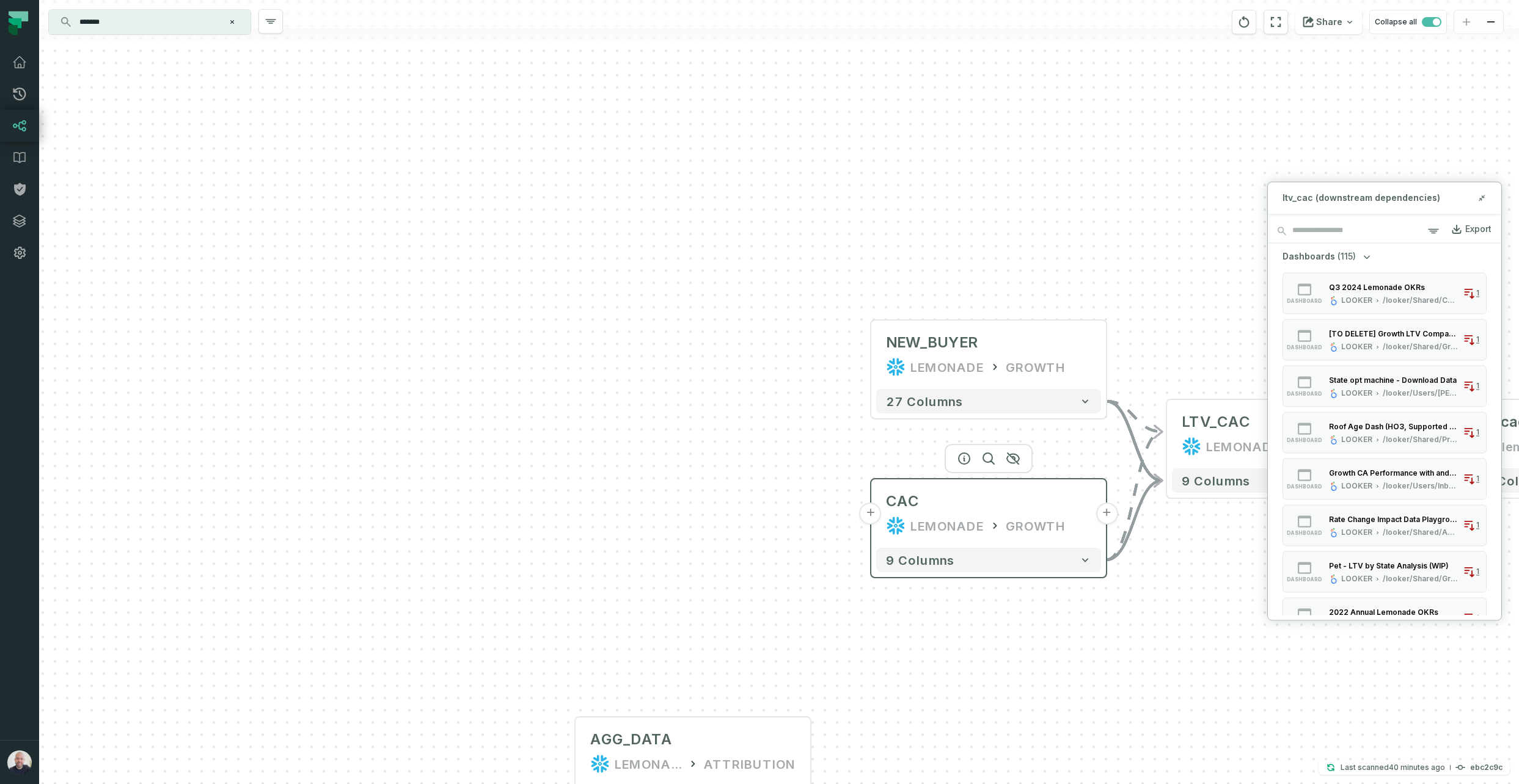
click at [874, 517] on button "+" at bounding box center [870, 514] width 22 height 22
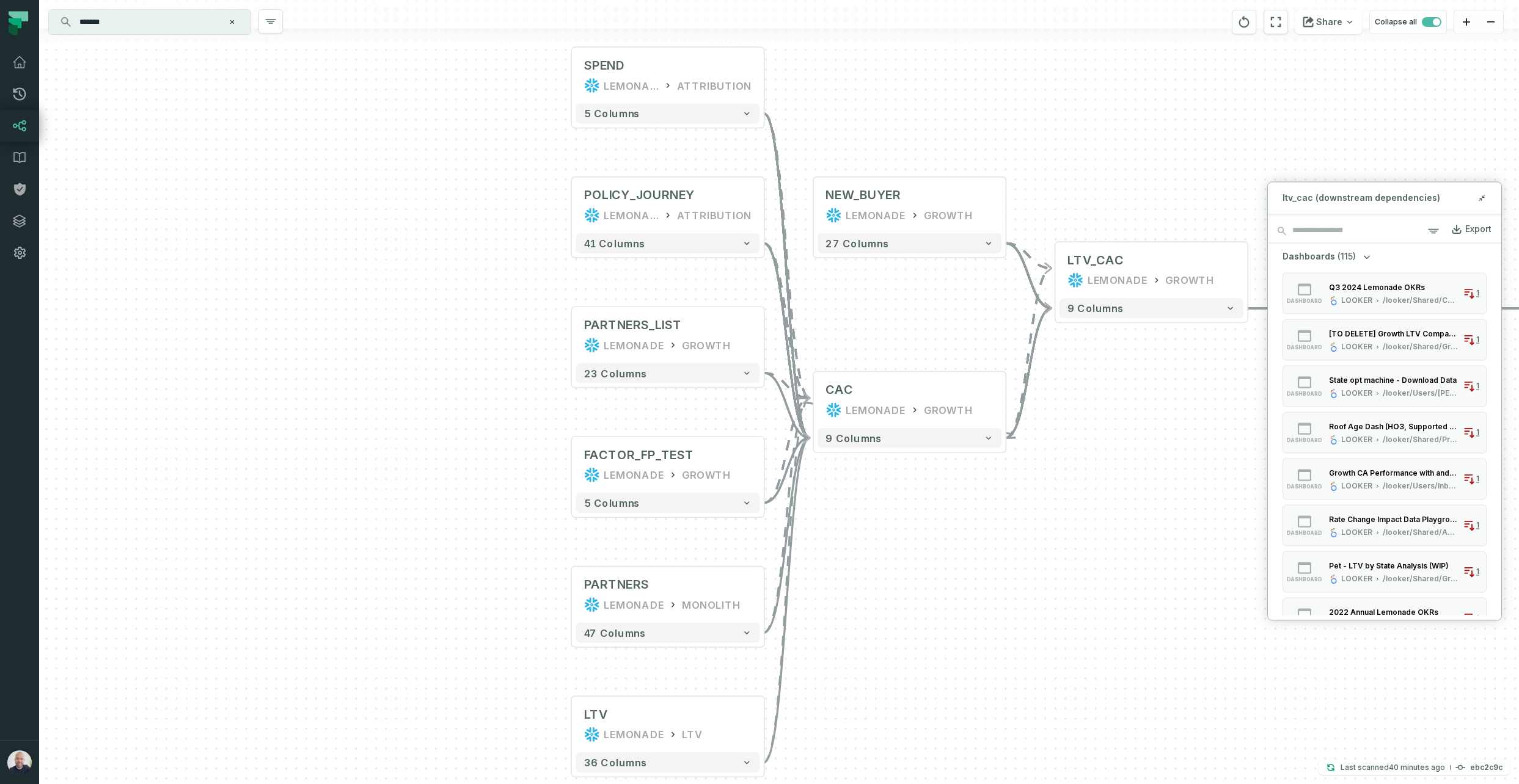
drag, startPoint x: 966, startPoint y: 574, endPoint x: 892, endPoint y: 535, distance: 83.6
click at [899, 543] on div "SPEND LEMONADE ATTRIBUTION + 5 columns POLICY_JOURNEY LEMONADE ATTRIBUTION + 41…" at bounding box center [778, 392] width 1479 height 784
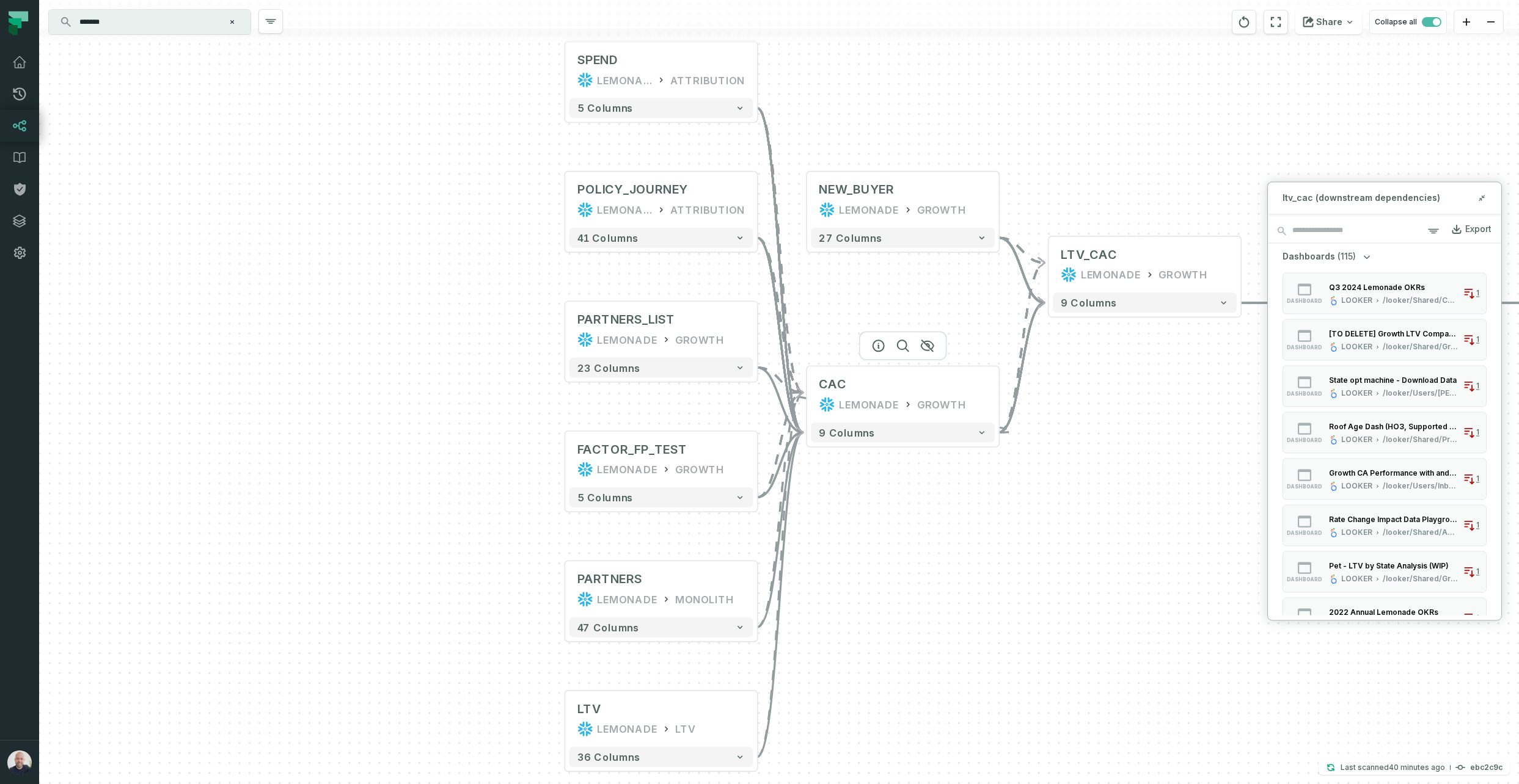
drag, startPoint x: 807, startPoint y: 398, endPoint x: 685, endPoint y: 419, distance: 123.8
click at [0, 0] on button "-" at bounding box center [0, 0] width 0 height 0
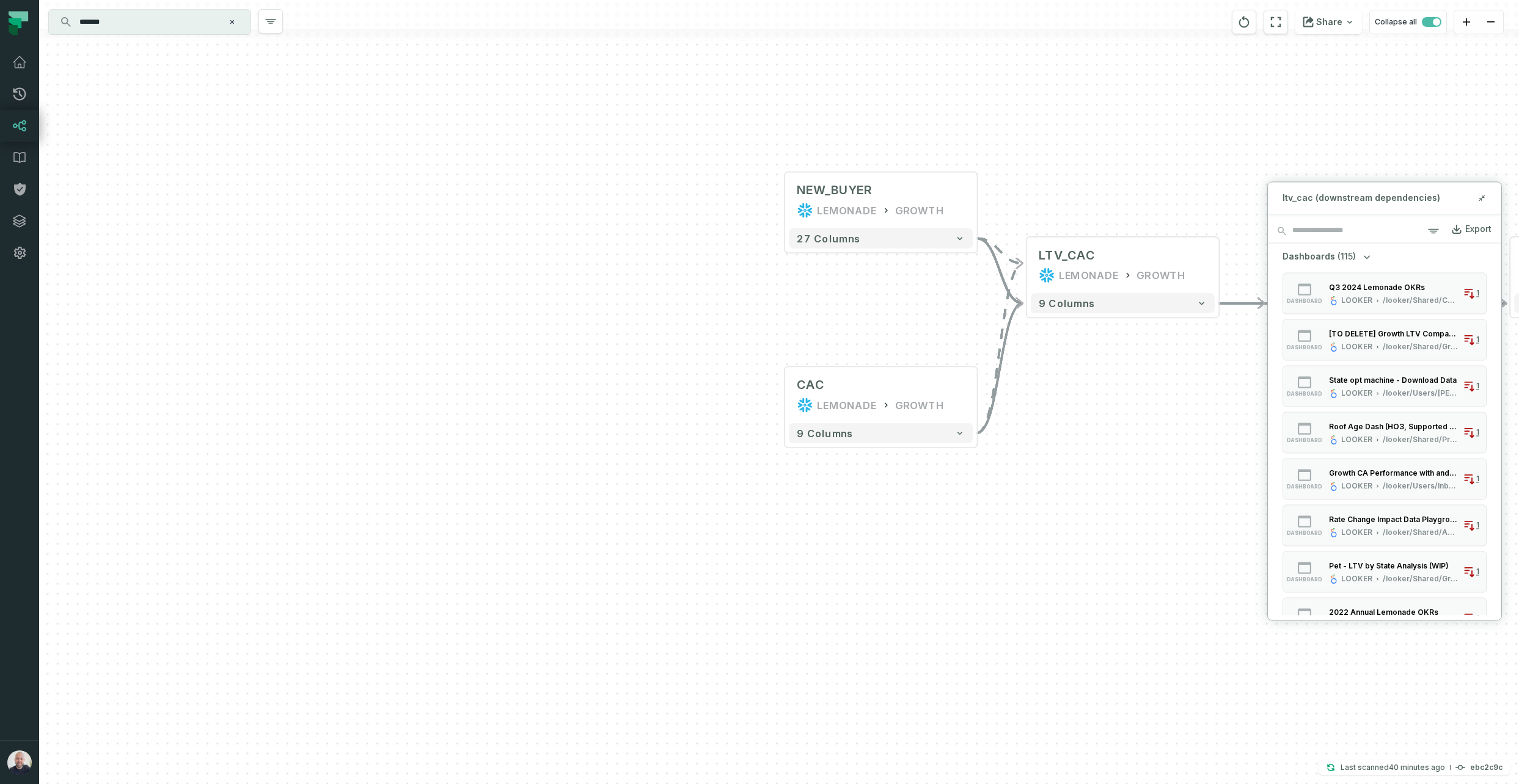
drag, startPoint x: 1013, startPoint y: 487, endPoint x: 903, endPoint y: 528, distance: 117.4
click at [895, 532] on div "+ ltv_cac snowflake explore + 55 columns - ltv_cac lemonade view - 45 columns +…" at bounding box center [778, 392] width 1479 height 784
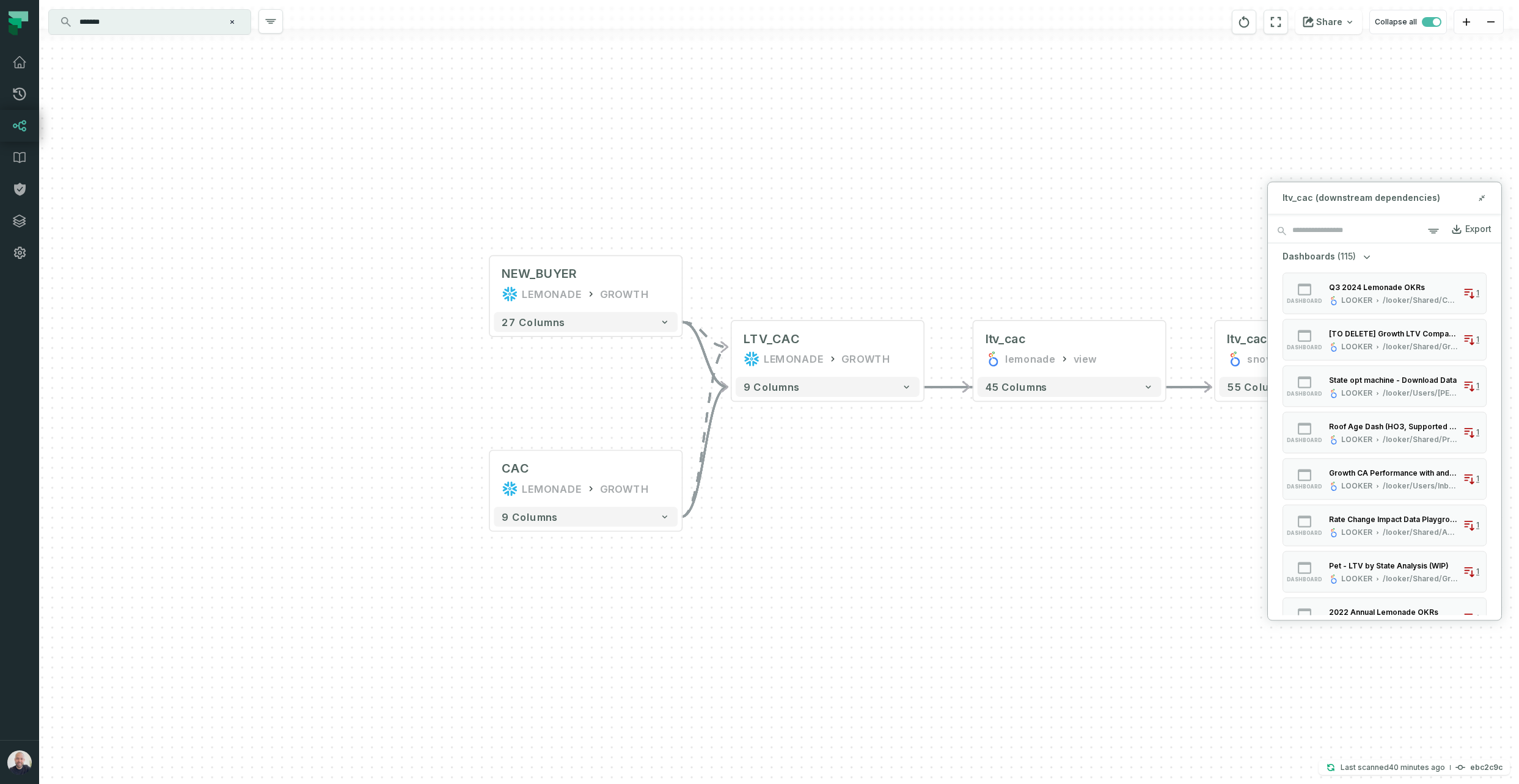
drag, startPoint x: 1143, startPoint y: 199, endPoint x: 939, endPoint y: 252, distance: 210.8
click at [972, 237] on div "+ ltv_cac snowflake explore + 55 columns - ltv_cac lemonade view - 45 columns +…" at bounding box center [778, 392] width 1479 height 784
click at [197, 25] on input "*******" at bounding box center [149, 22] width 153 height 20
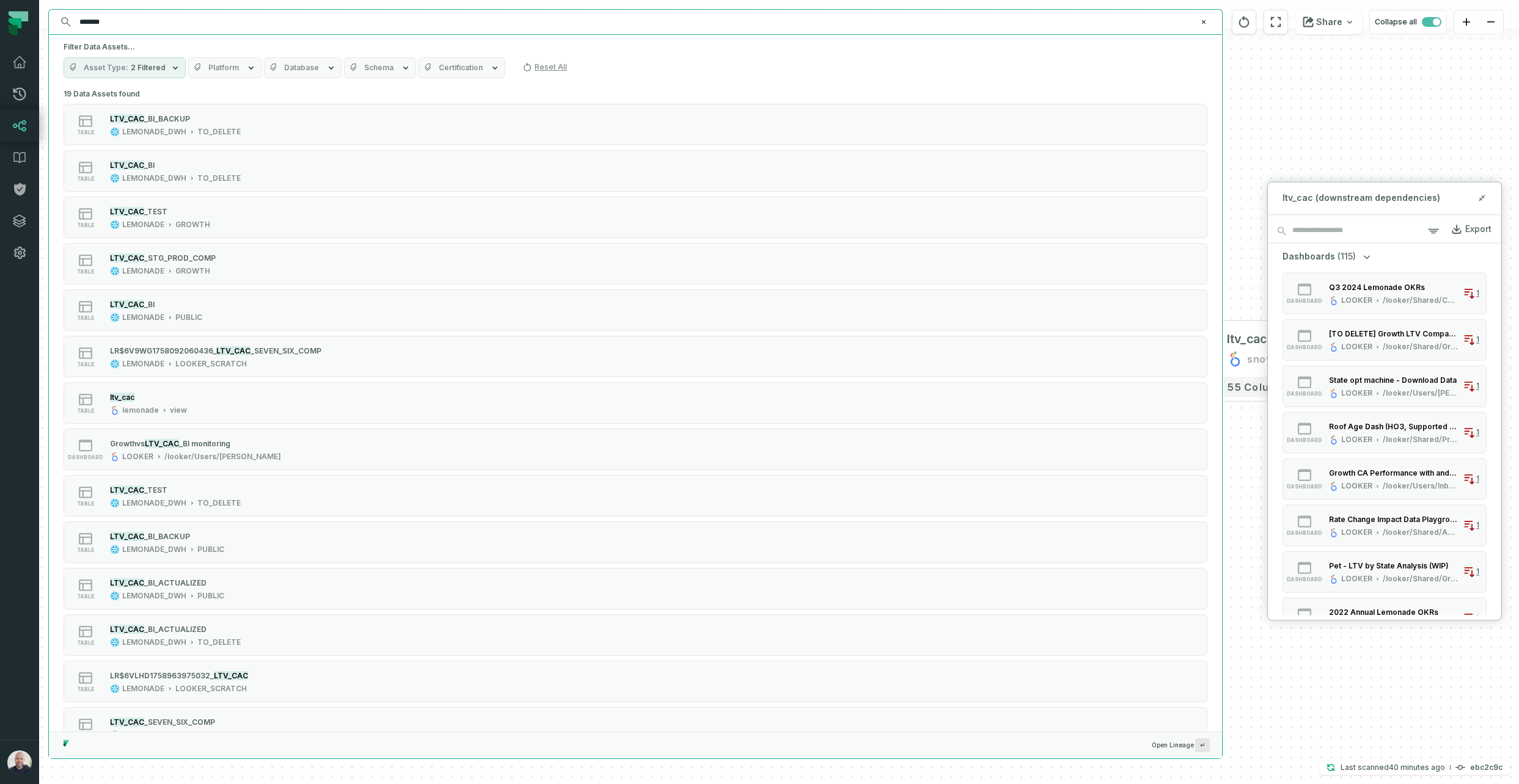
click at [197, 25] on input "*******" at bounding box center [634, 22] width 1124 height 20
